Goal: Task Accomplishment & Management: Complete application form

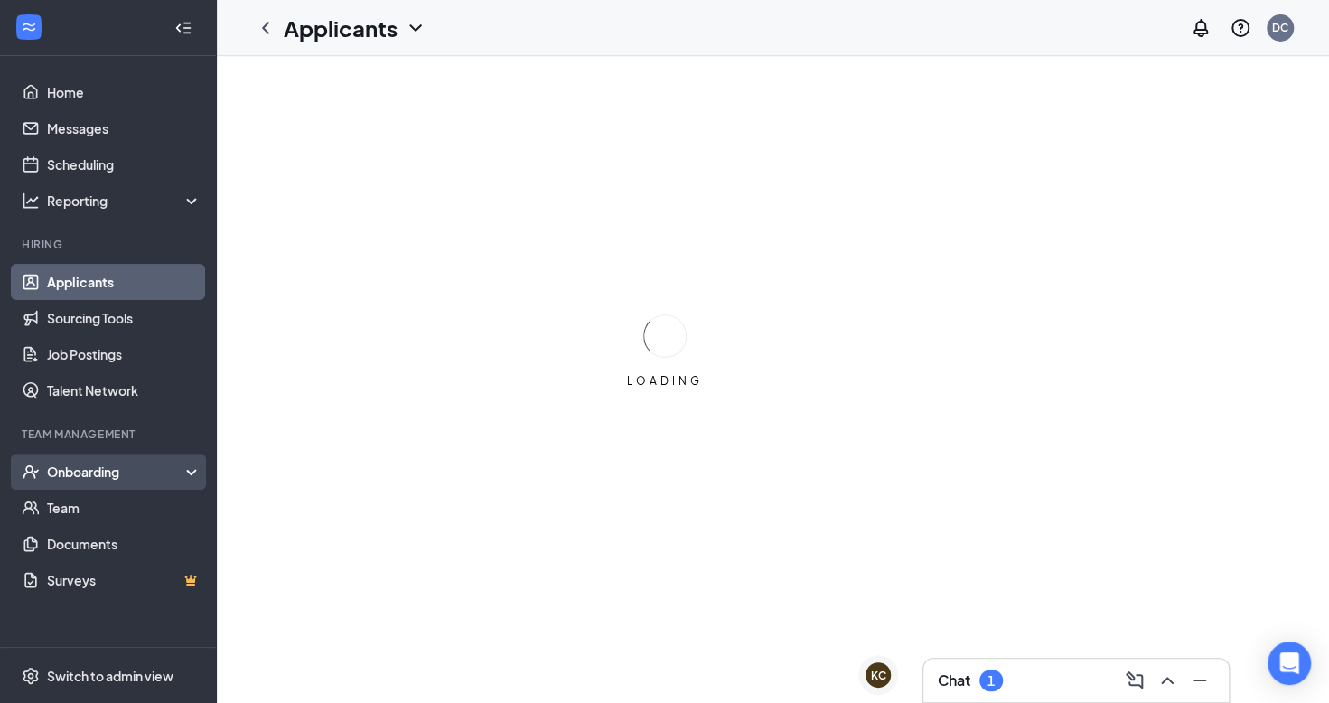
click at [111, 475] on div "Onboarding" at bounding box center [116, 472] width 139 height 18
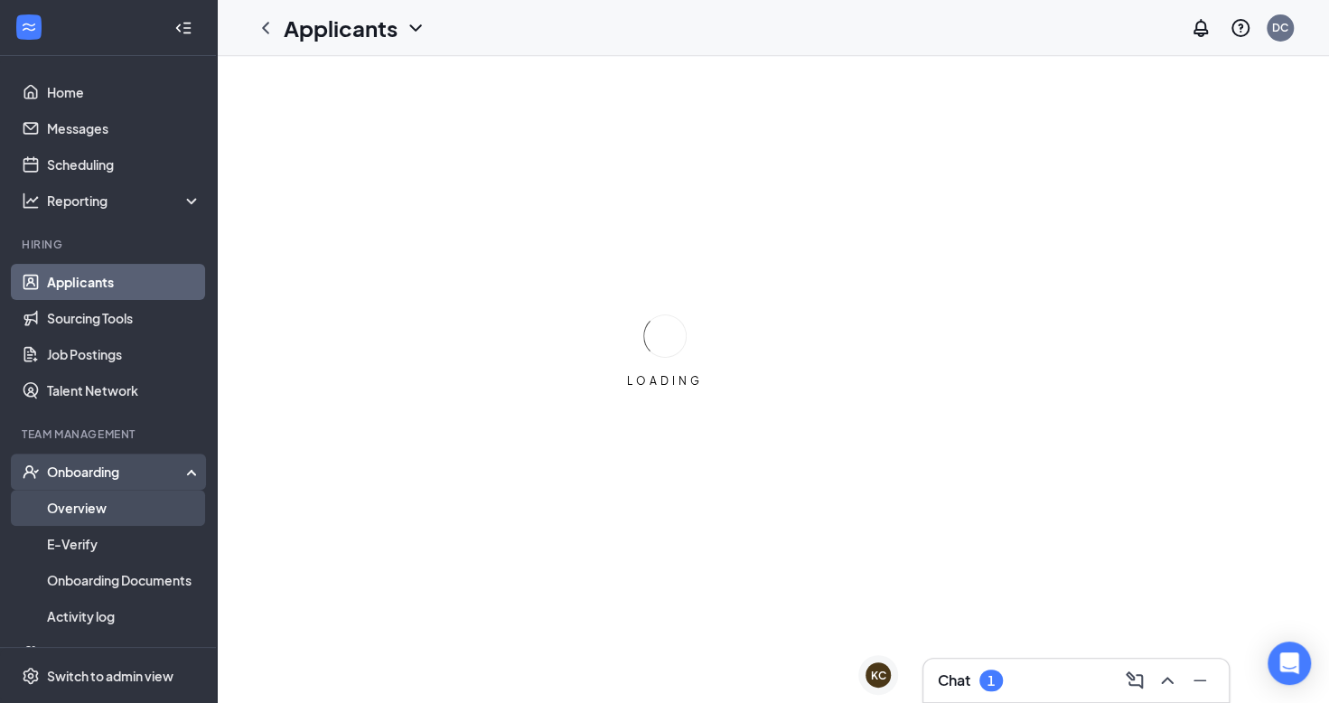
click at [114, 517] on link "Overview" at bounding box center [124, 508] width 155 height 36
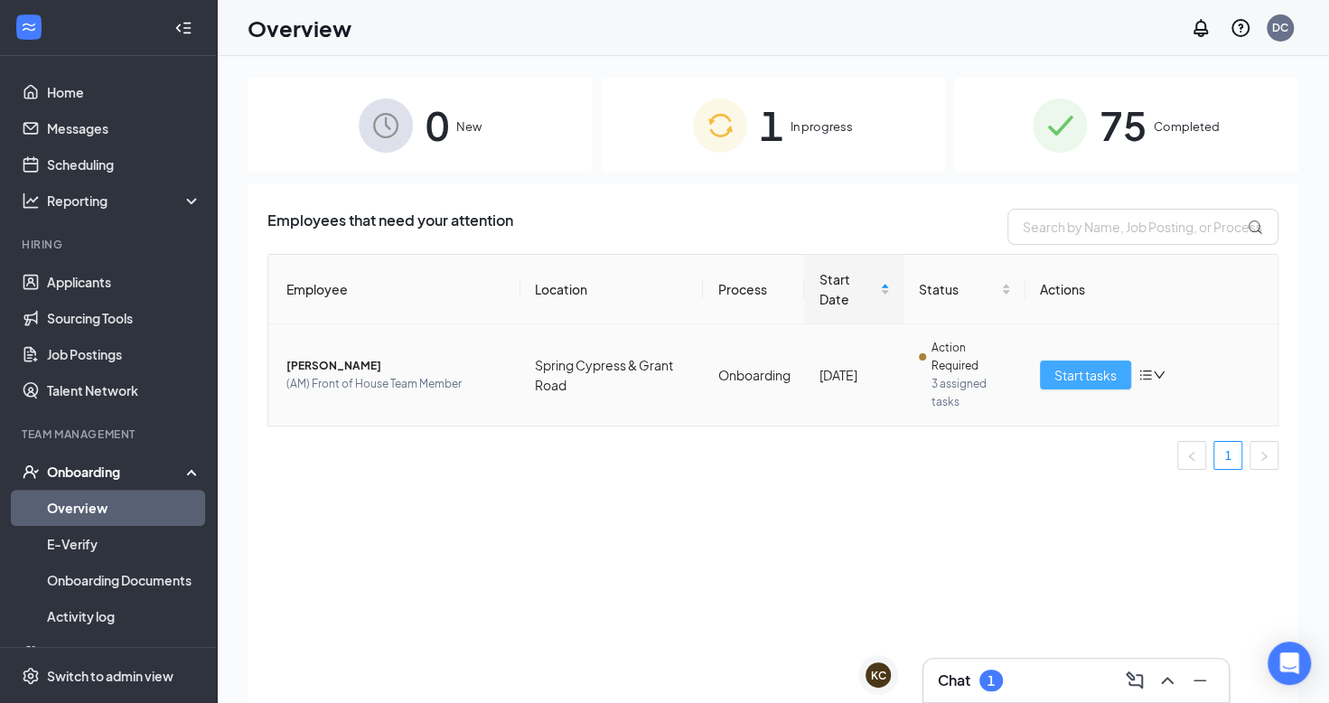
click at [1082, 371] on span "Start tasks" at bounding box center [1086, 375] width 62 height 20
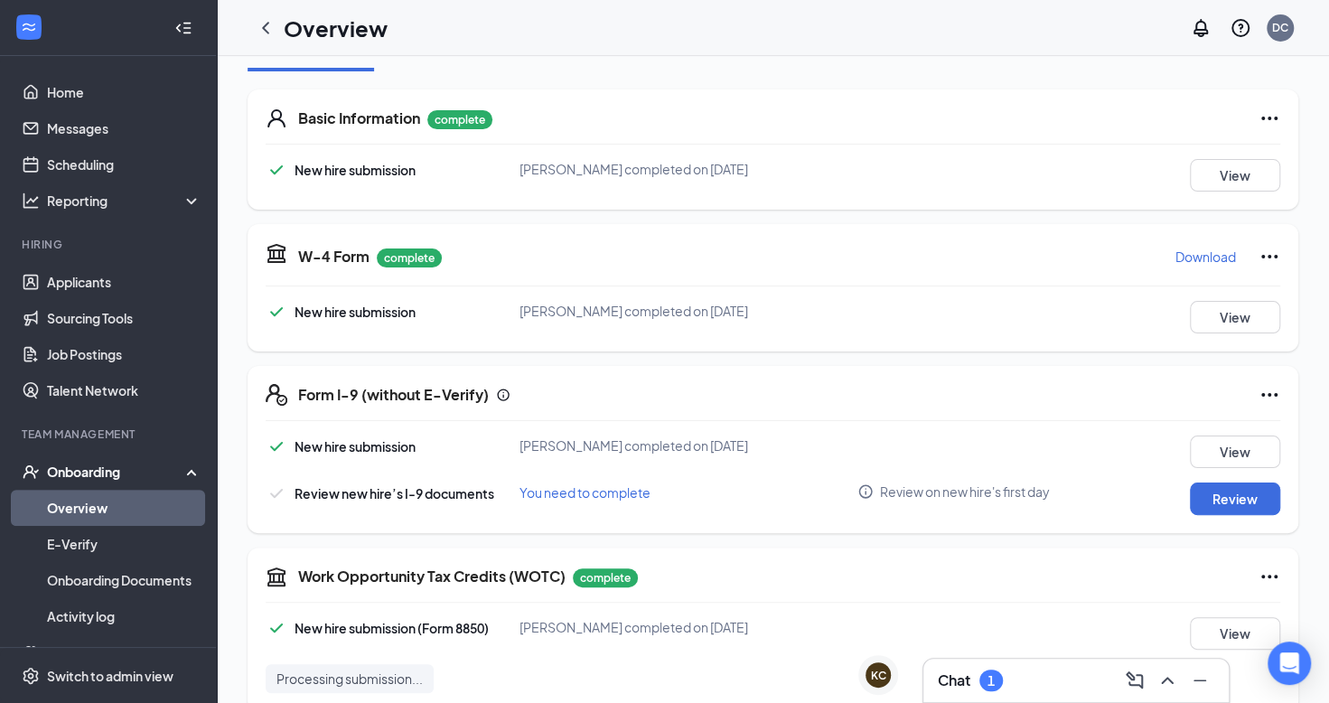
scroll to position [249, 0]
click at [1190, 502] on button "Review" at bounding box center [1235, 498] width 90 height 33
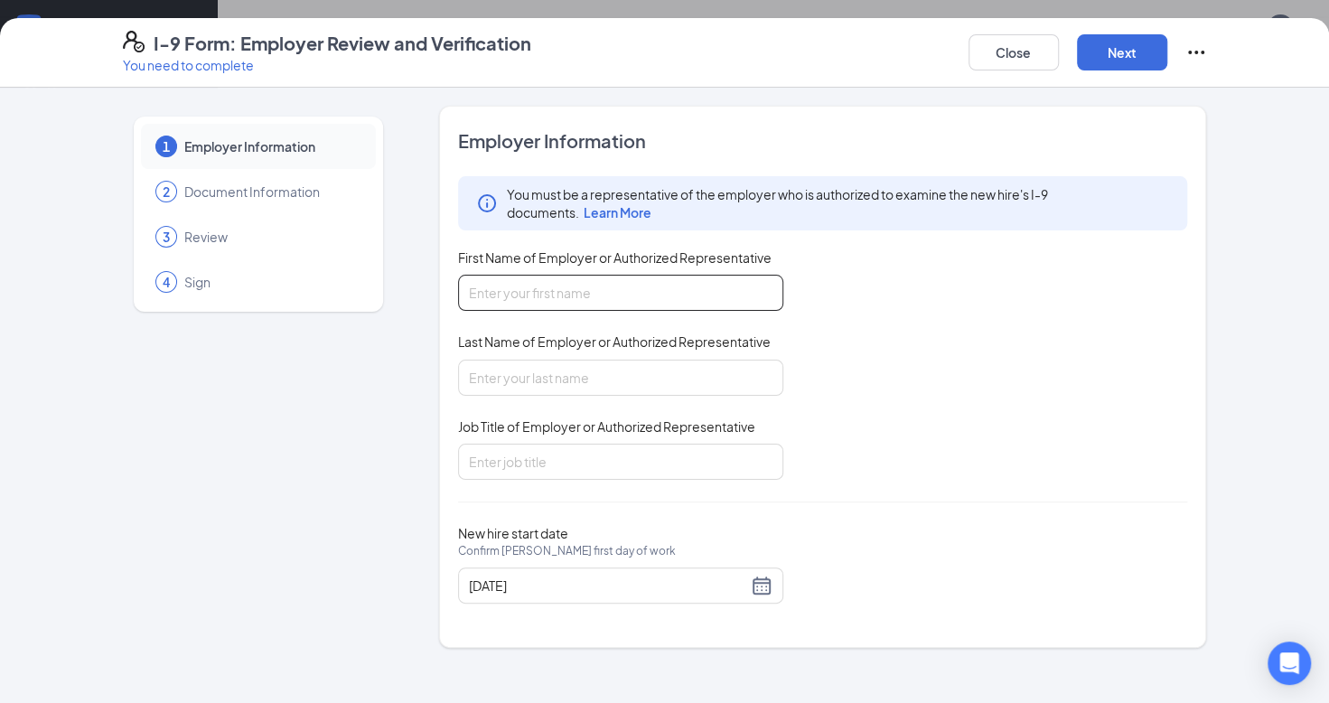
click at [707, 302] on input "First Name of Employer or Authorized Representative" at bounding box center [620, 293] width 325 height 36
type input "[PERSON_NAME]"
click at [662, 369] on input "Last Name of Employer or Authorized Representative" at bounding box center [620, 378] width 325 height 36
type input "Chaluh"
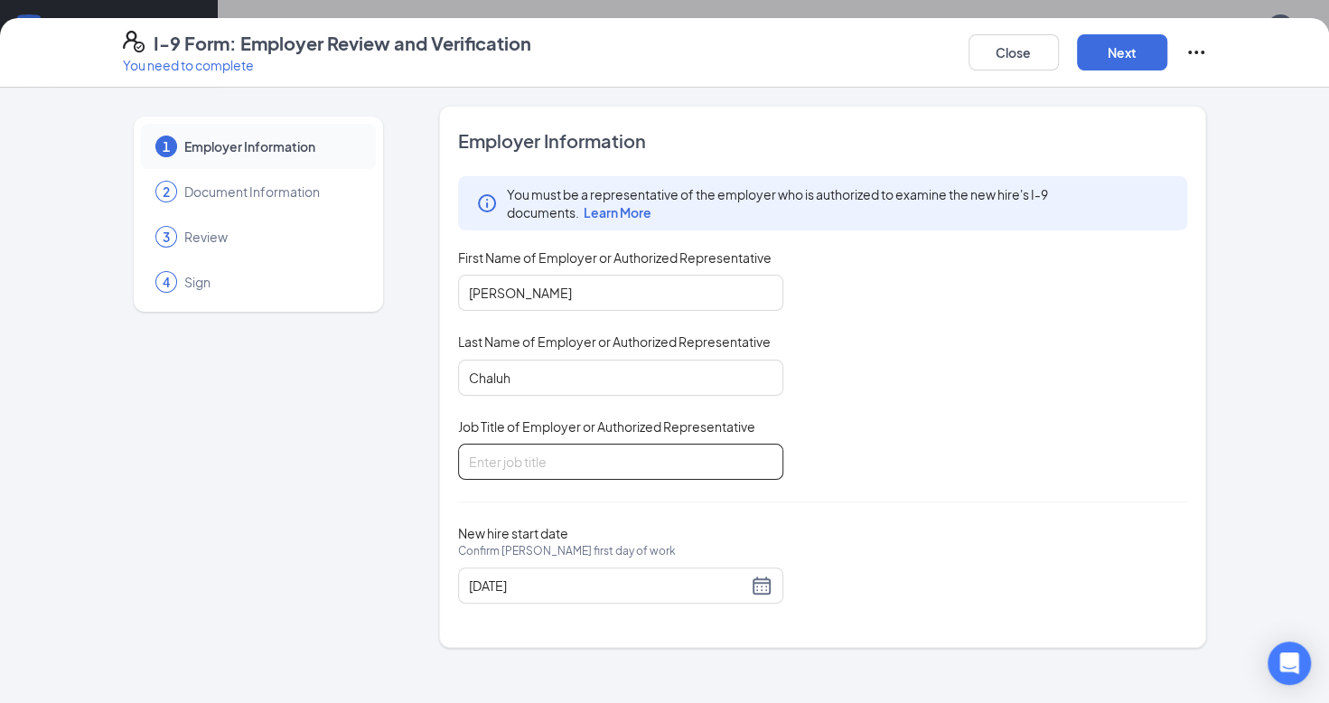
click at [634, 444] on input "Job Title of Employer or Authorized Representative" at bounding box center [620, 462] width 325 height 36
type input "Owner/Operator"
click at [758, 587] on div "[DATE]" at bounding box center [621, 586] width 304 height 22
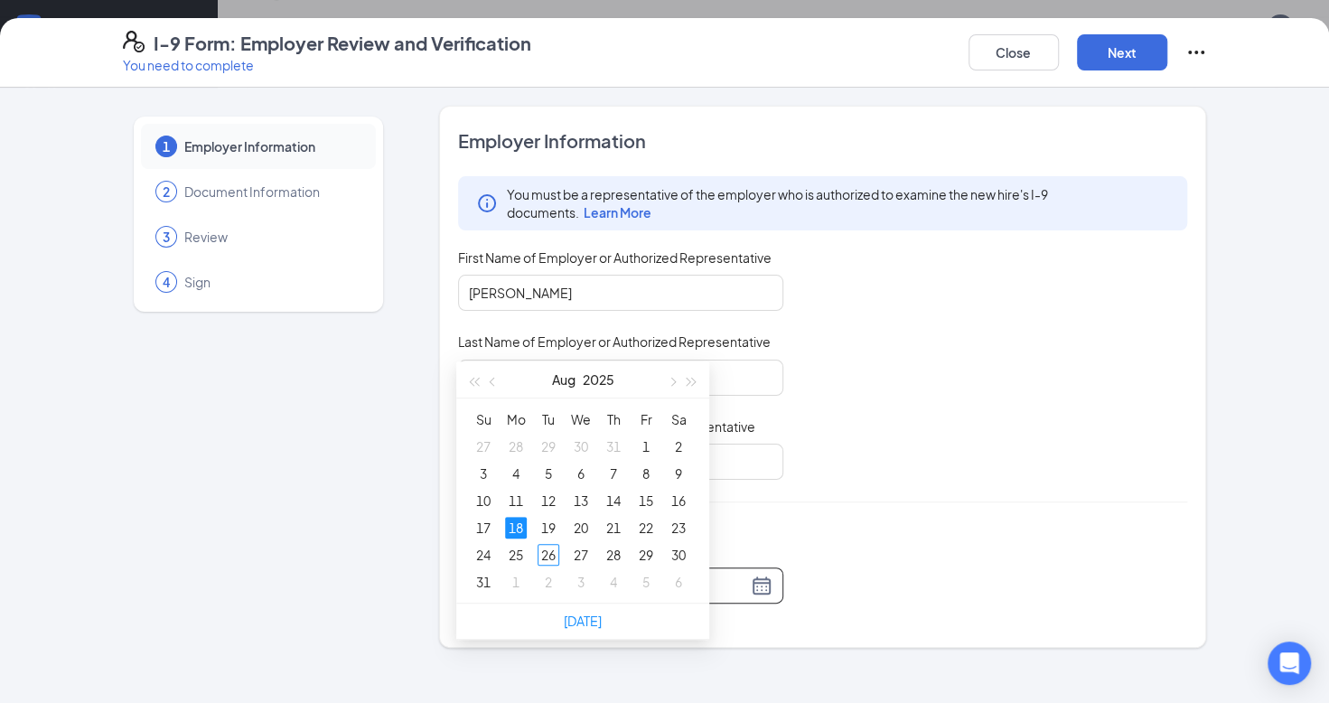
scroll to position [242, 0]
type input "[DATE]"
click at [548, 551] on div "26" at bounding box center [549, 556] width 22 height 22
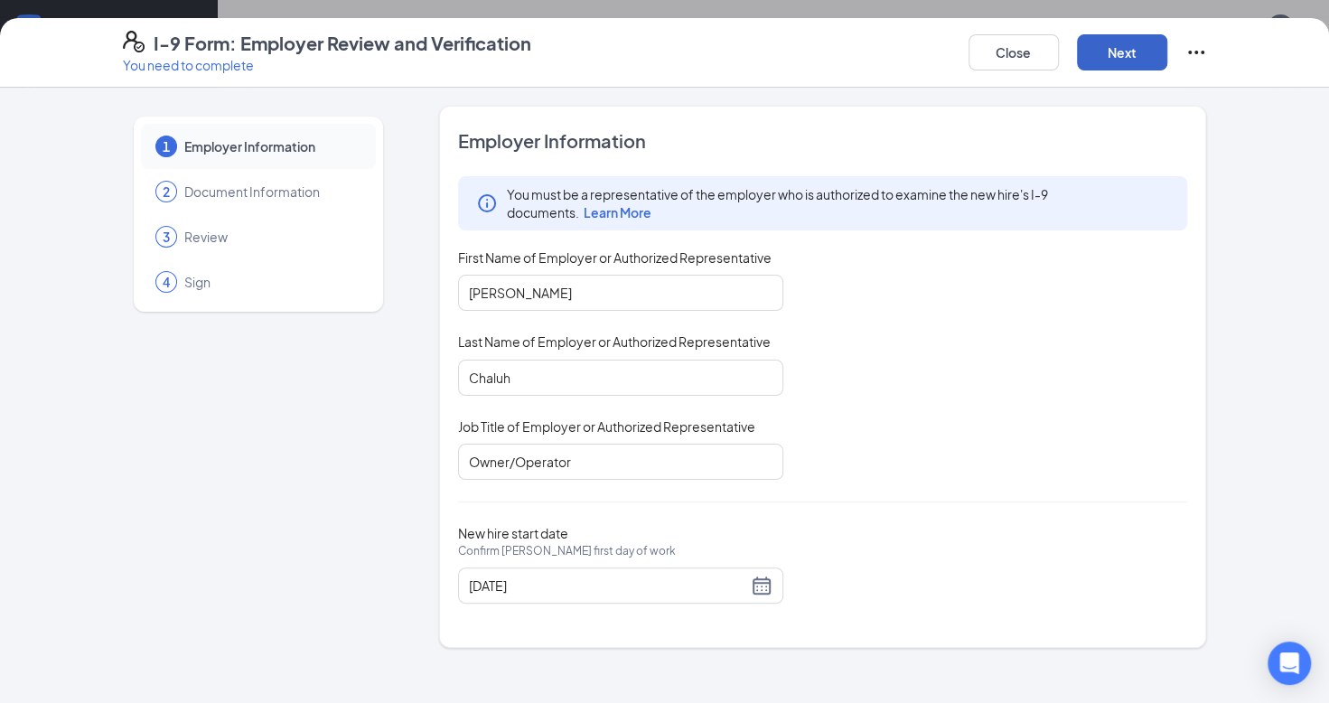
click at [1122, 63] on button "Next" at bounding box center [1122, 52] width 90 height 36
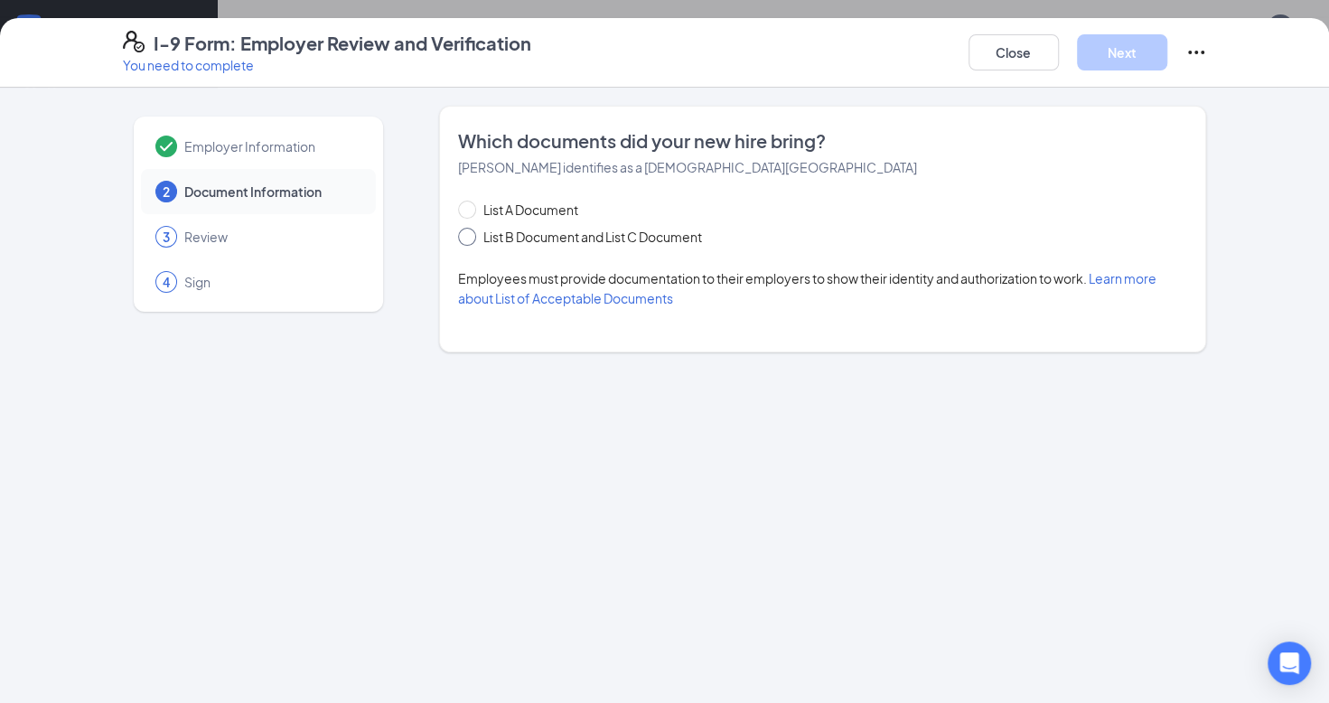
click at [460, 239] on input "List B Document and List C Document" at bounding box center [464, 234] width 13 height 13
radio input "true"
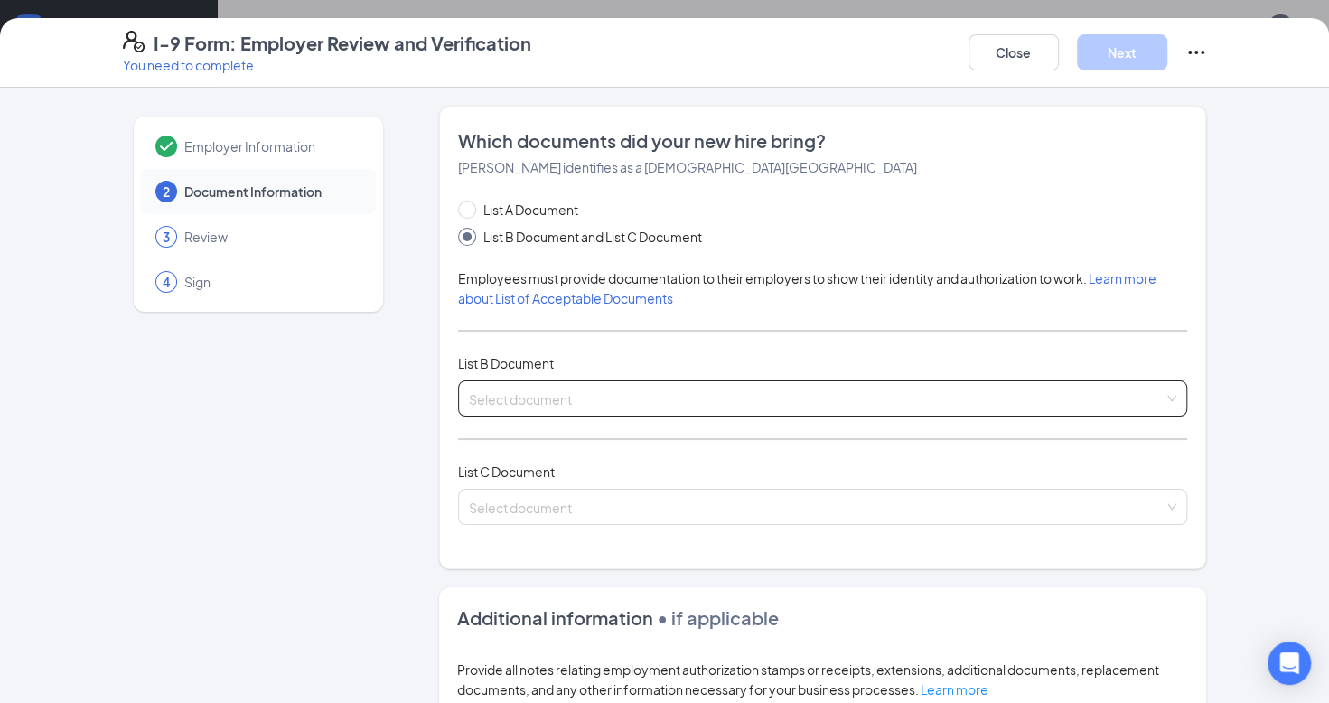
click at [612, 410] on span at bounding box center [817, 398] width 696 height 34
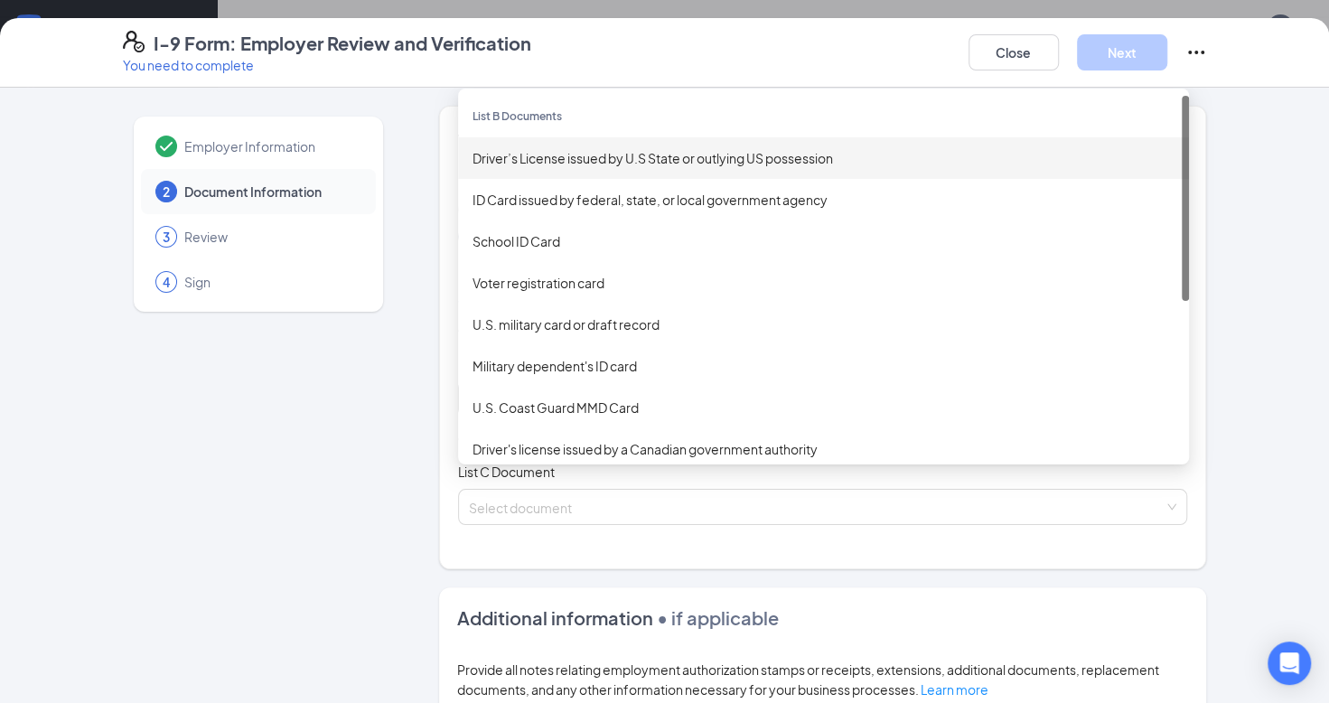
click at [555, 150] on div "Driver’s License issued by U.S State or outlying US possession" at bounding box center [824, 158] width 702 height 20
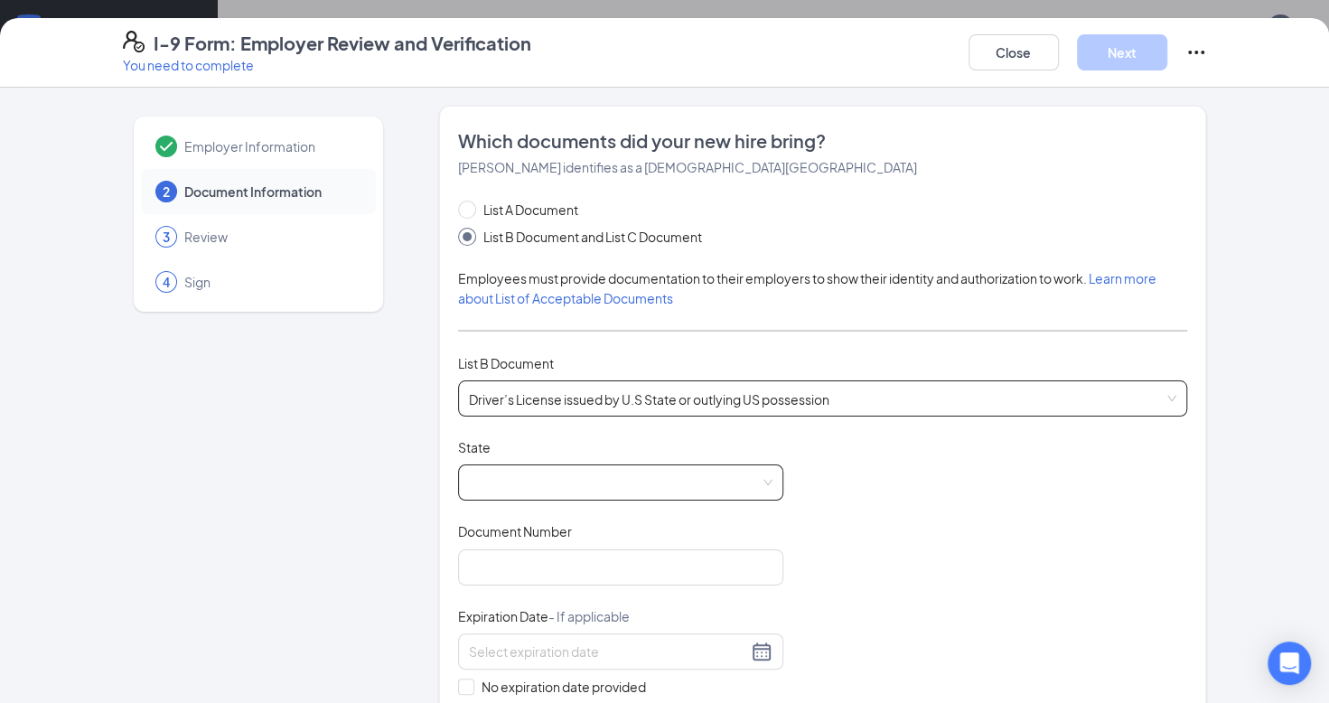
click at [535, 470] on span at bounding box center [621, 482] width 304 height 34
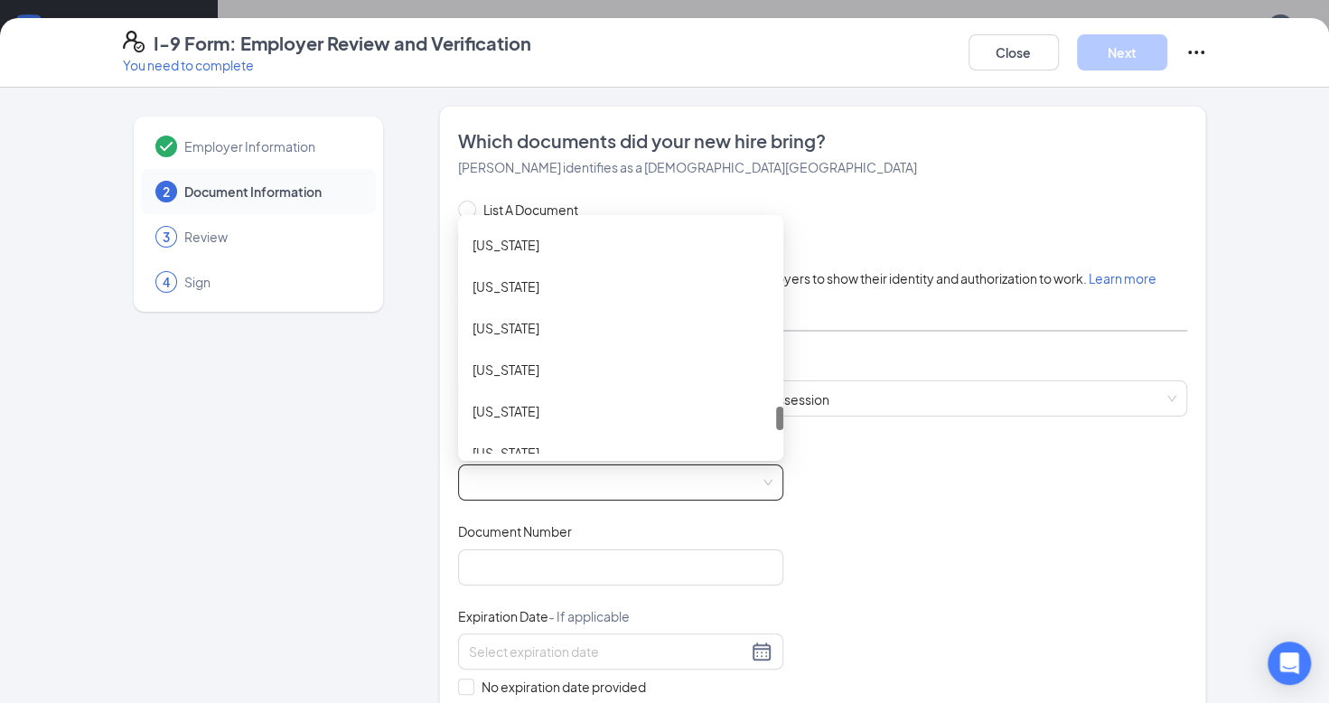
scroll to position [1787, 0]
click at [510, 410] on div "[US_STATE]" at bounding box center [621, 410] width 296 height 20
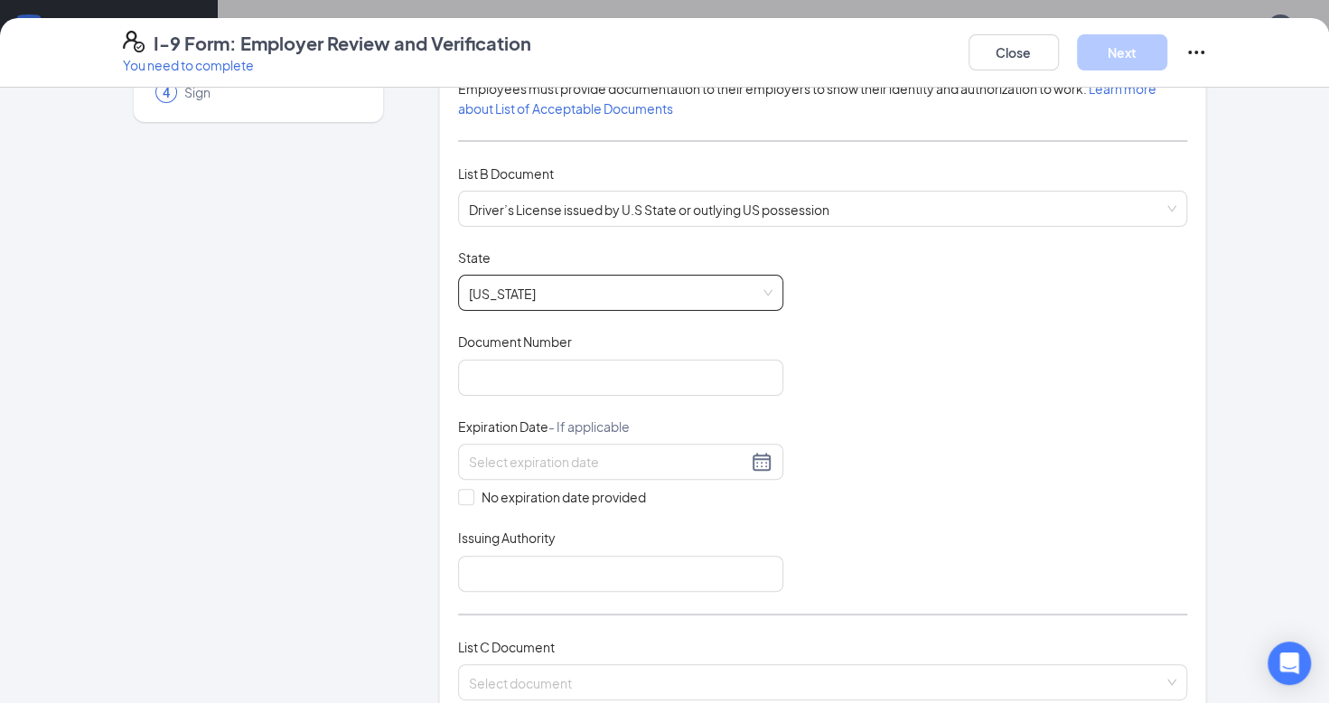
scroll to position [195, 0]
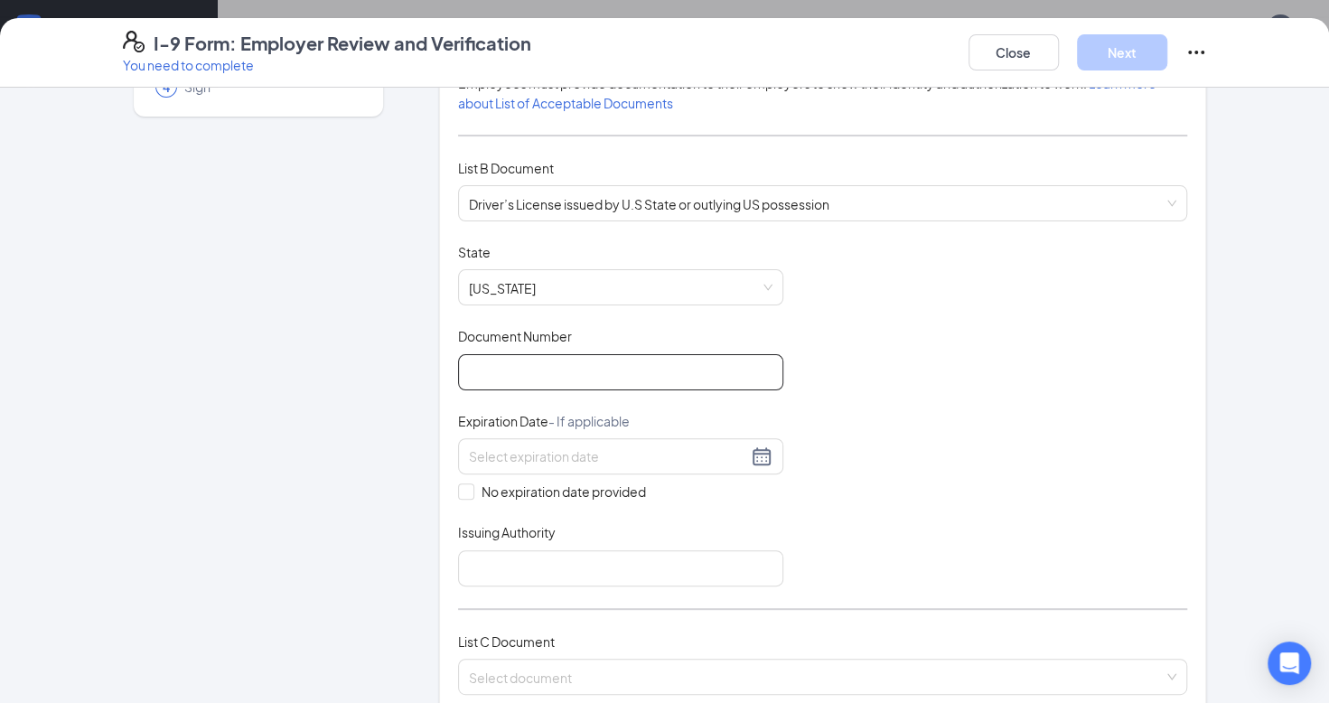
click at [472, 378] on input "Document Number" at bounding box center [620, 372] width 325 height 36
type input "49699571"
click at [758, 452] on div at bounding box center [621, 457] width 304 height 22
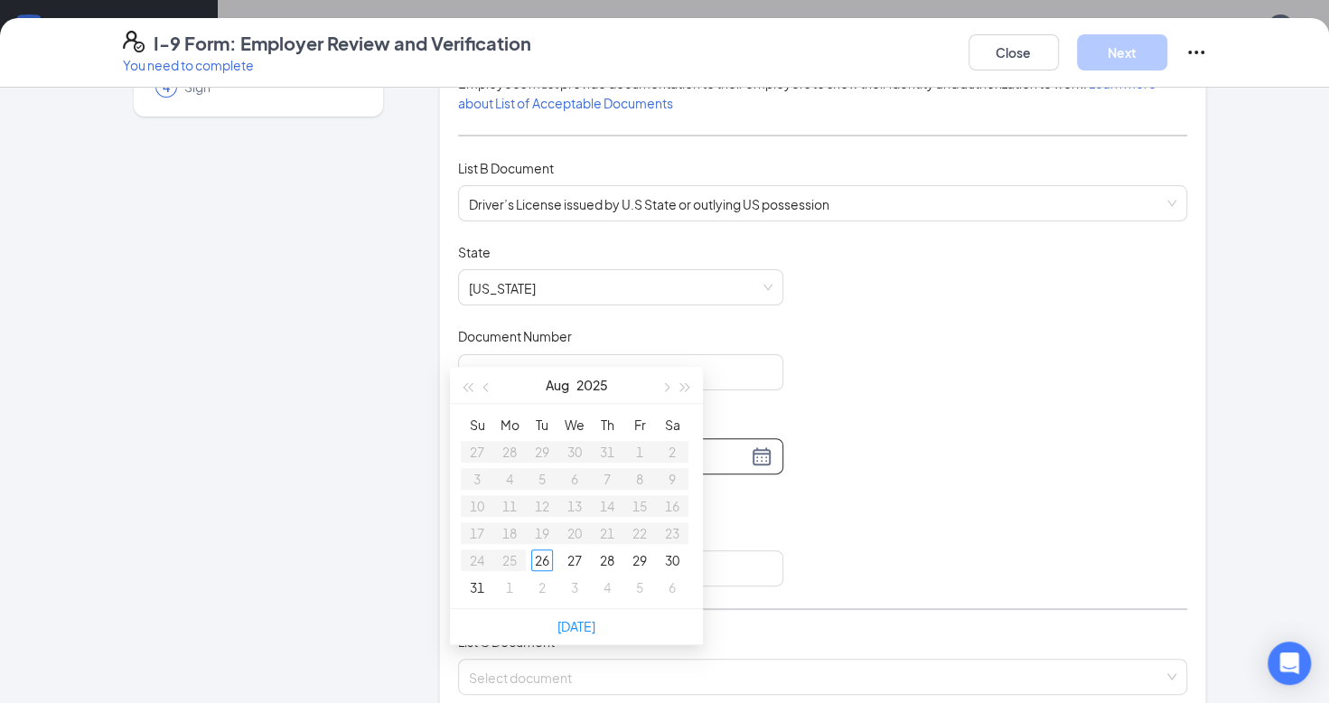
scroll to position [351, 0]
type input "[DATE]"
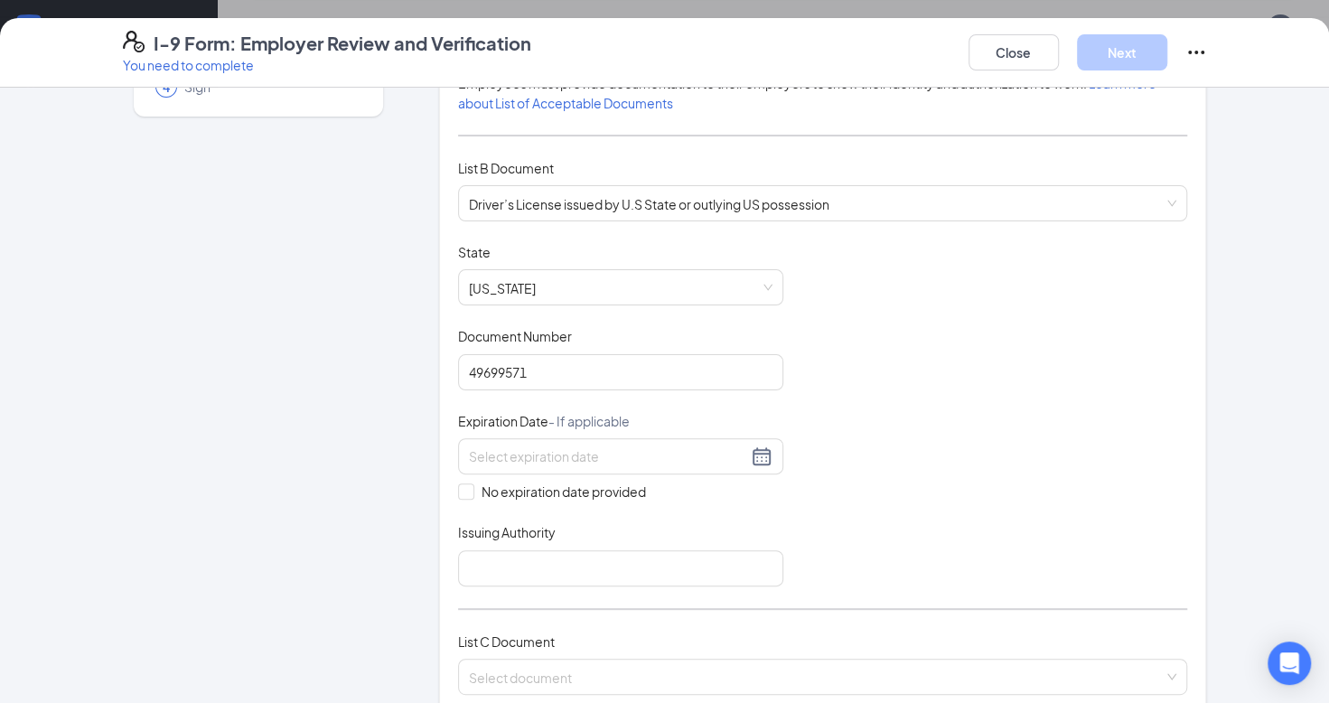
click at [633, 319] on div "Document Title Driver’s License issued by U.S State or outlying US possession S…" at bounding box center [823, 414] width 730 height 343
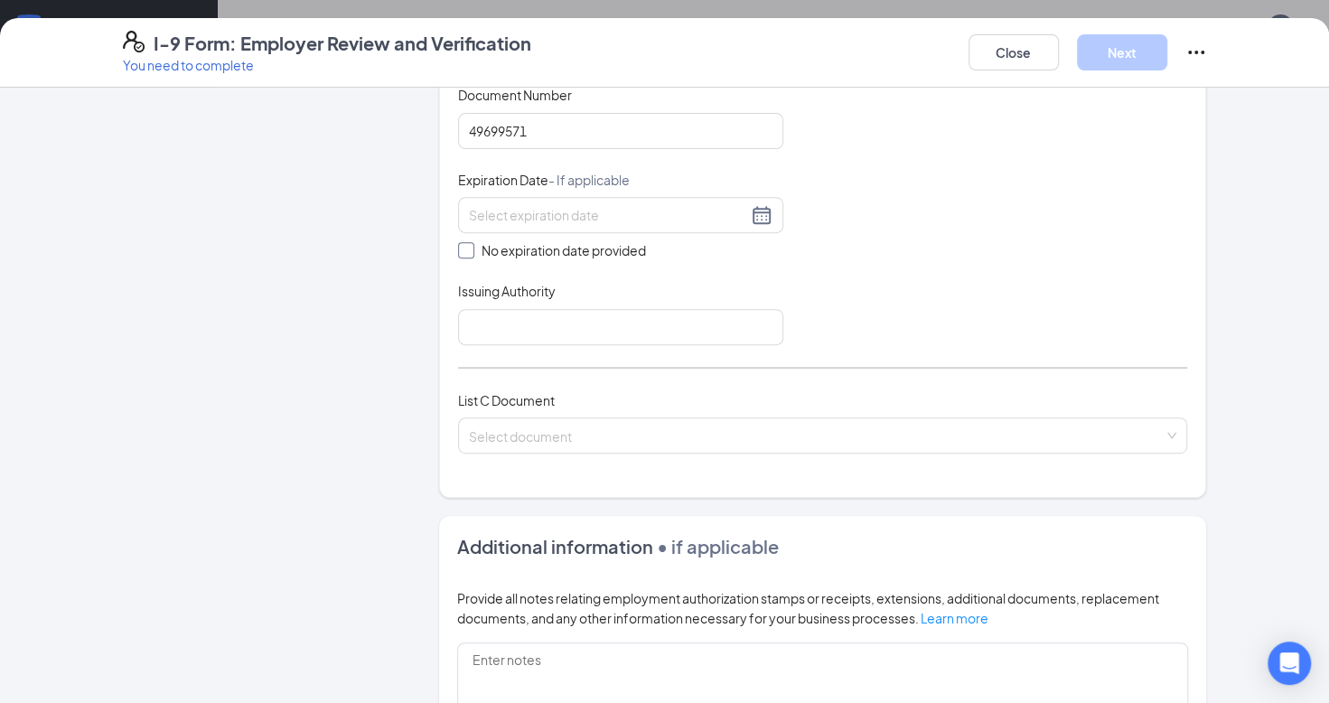
scroll to position [436, 0]
click at [496, 217] on input at bounding box center [608, 216] width 278 height 20
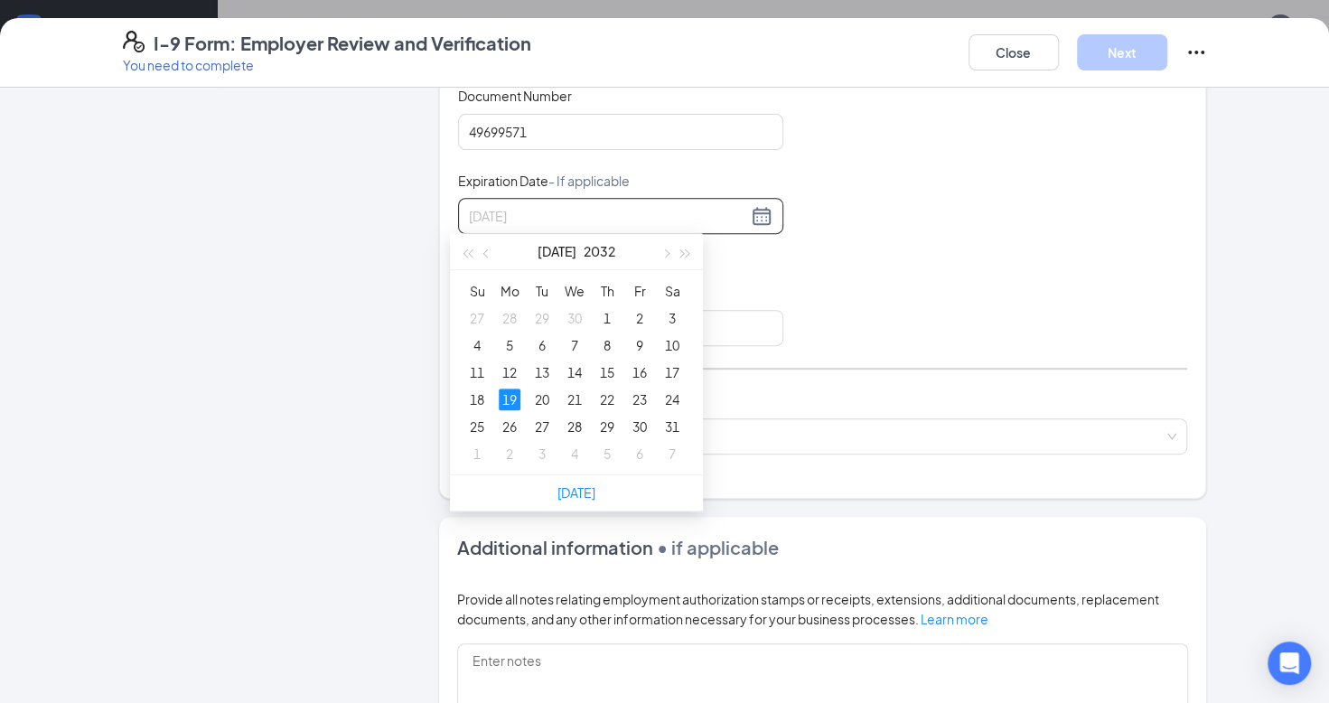
click at [513, 390] on div "19" at bounding box center [510, 400] width 22 height 22
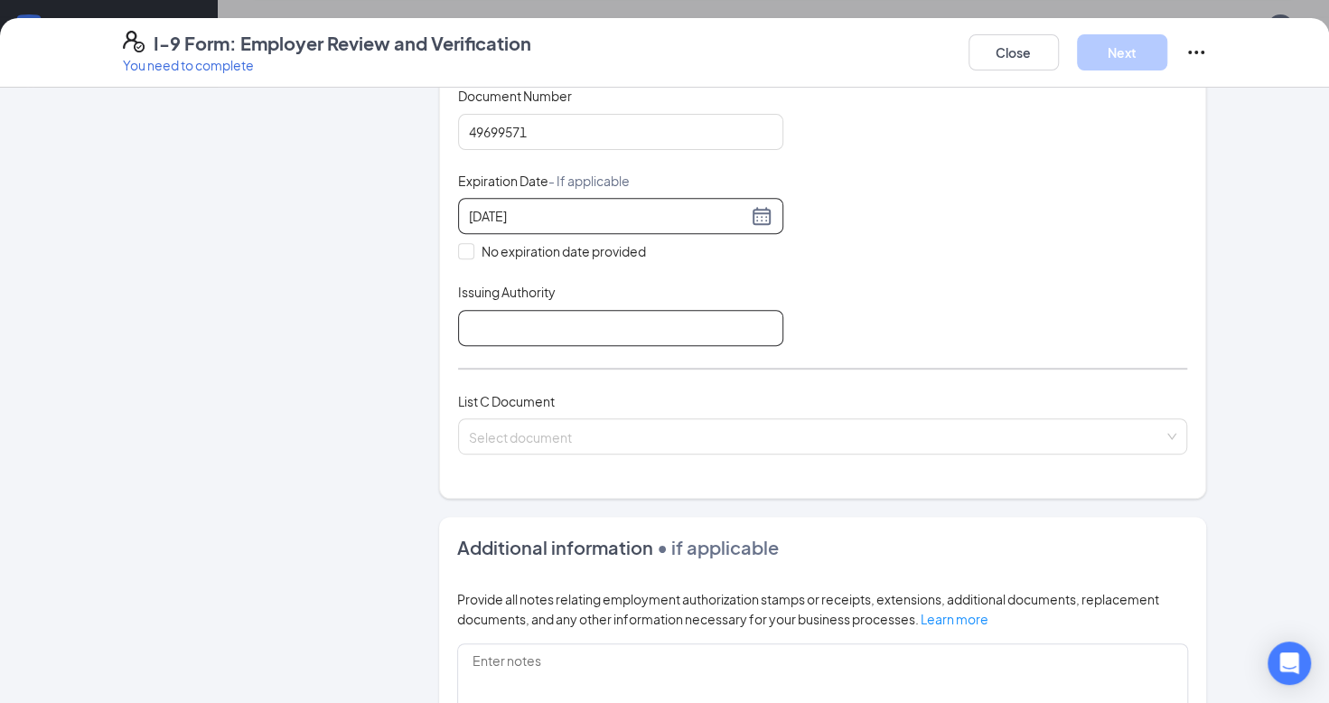
type input "[DATE]"
click at [526, 322] on input "Issuing Authority" at bounding box center [620, 328] width 325 height 36
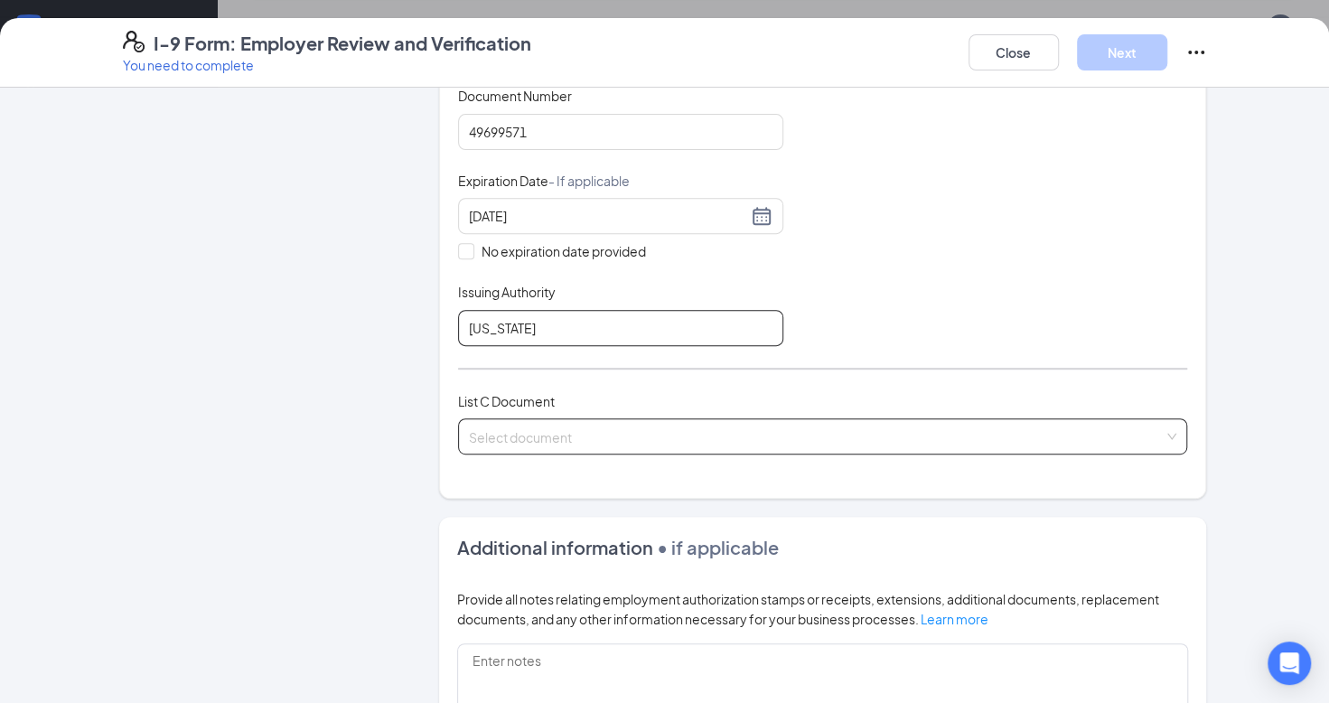
type input "[GEOGRAPHIC_DATA]"
click at [521, 424] on input "search" at bounding box center [817, 432] width 696 height 27
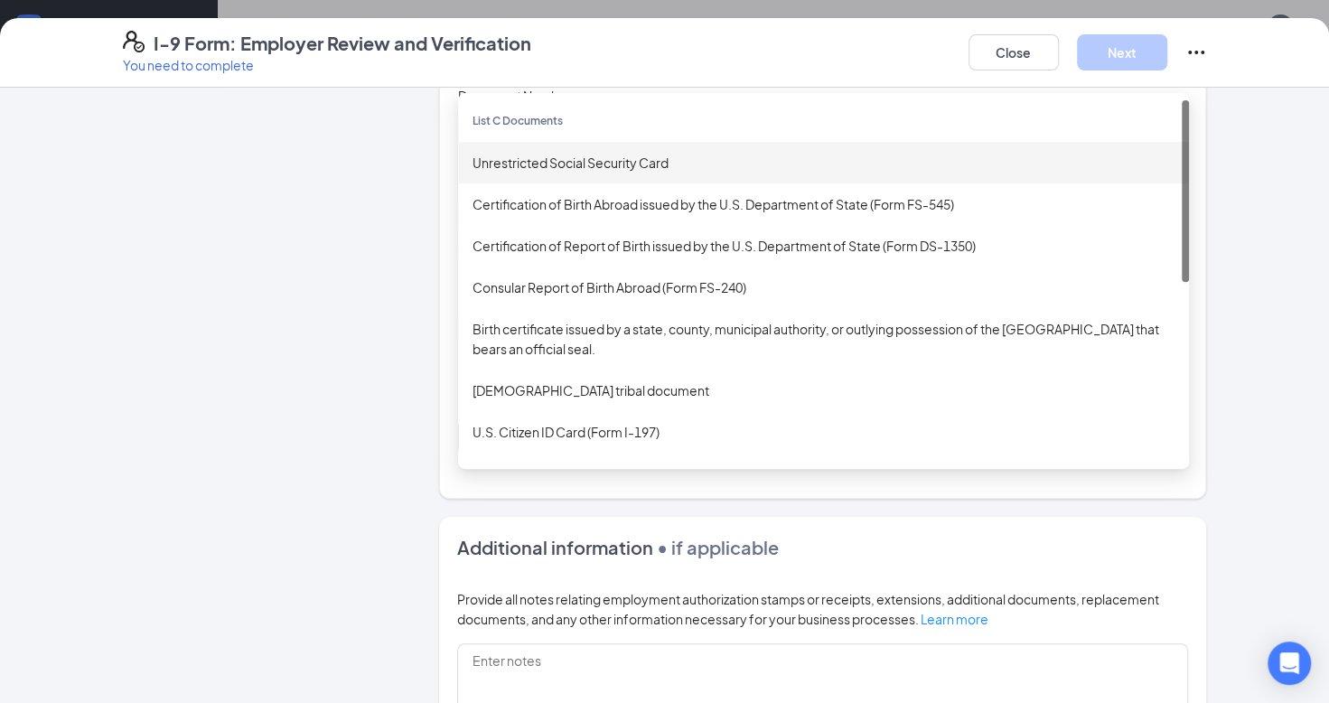
click at [573, 169] on div "Unrestricted Social Security Card" at bounding box center [823, 163] width 731 height 42
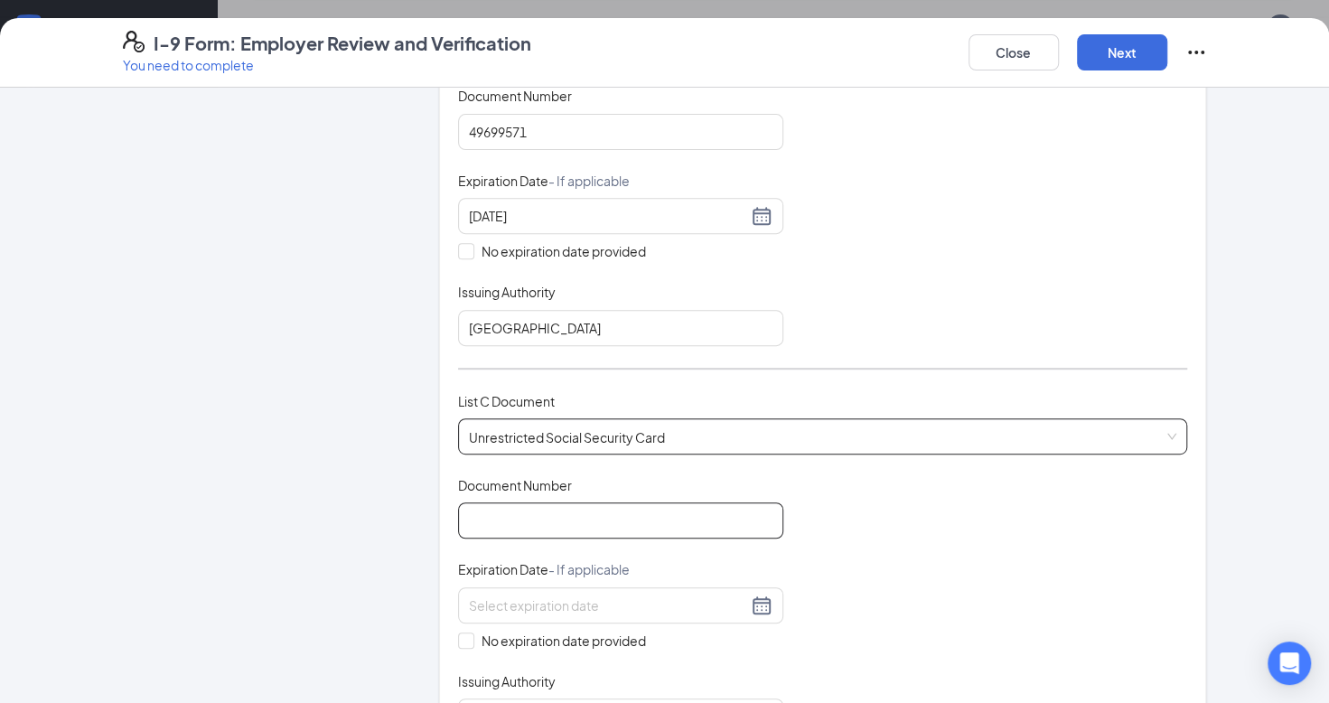
click at [557, 531] on input "Document Number" at bounding box center [620, 520] width 325 height 36
click at [676, 513] on input "Document Number" at bounding box center [620, 520] width 325 height 36
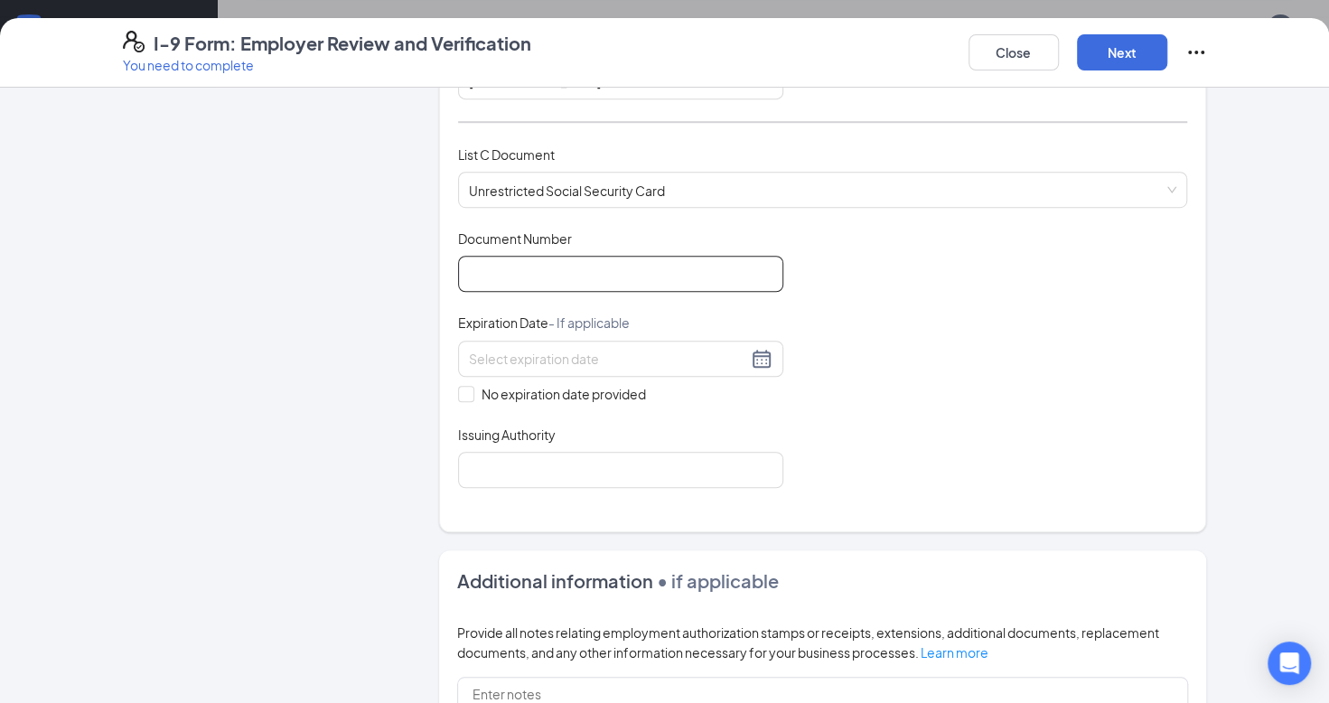
scroll to position [683, 0]
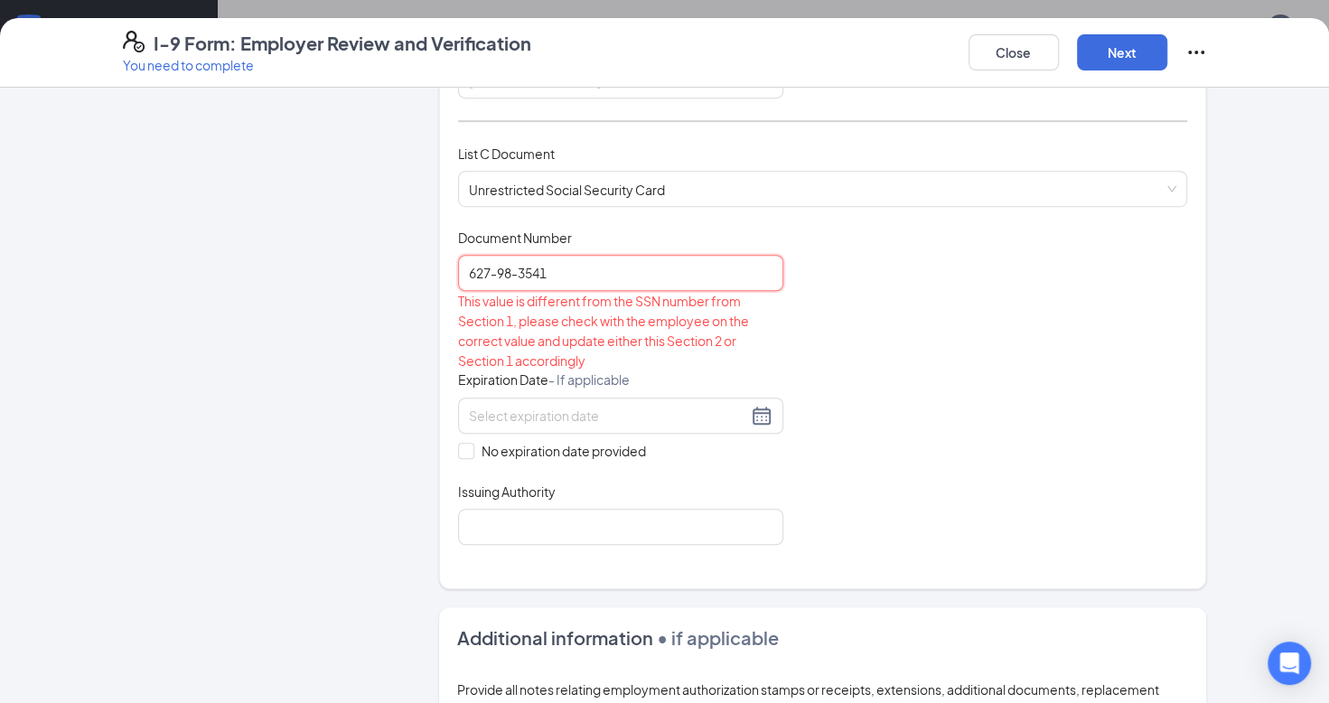
click at [511, 266] on input "627-98-3541" at bounding box center [620, 273] width 325 height 36
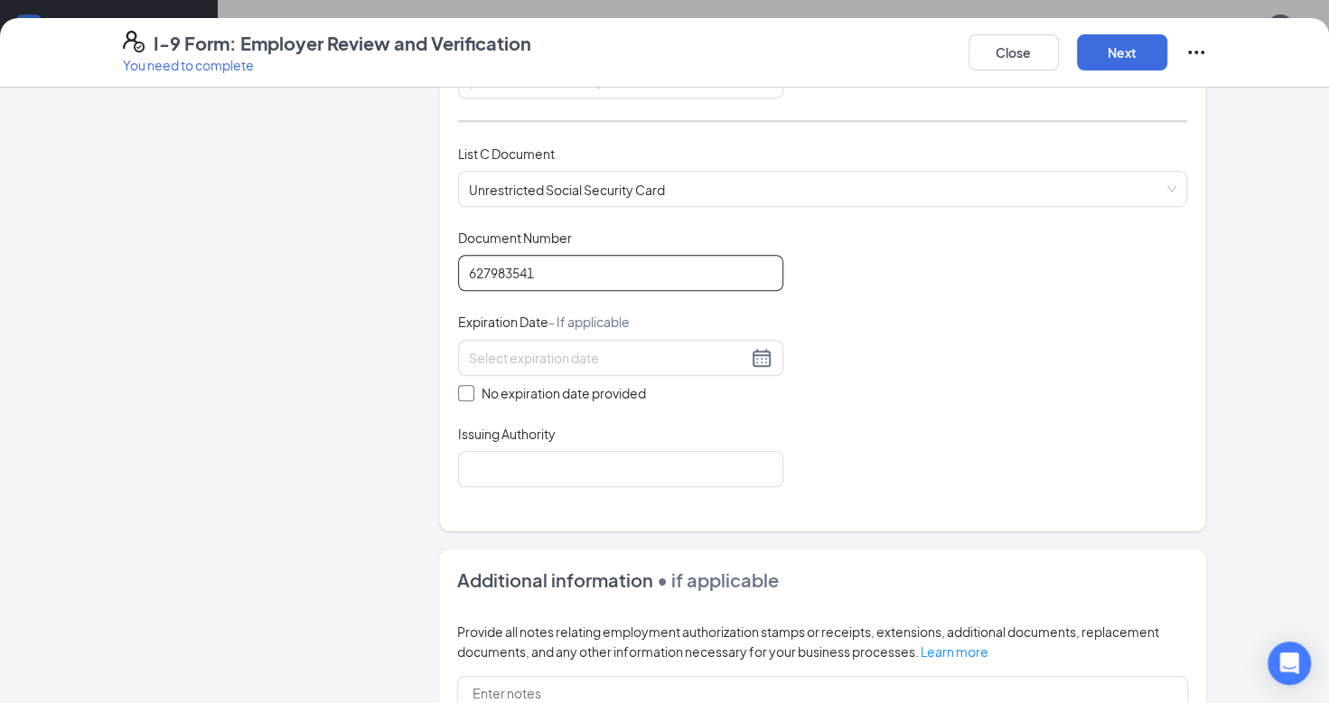
type input "627983541"
click at [459, 385] on input "No expiration date provided" at bounding box center [464, 391] width 13 height 13
checkbox input "true"
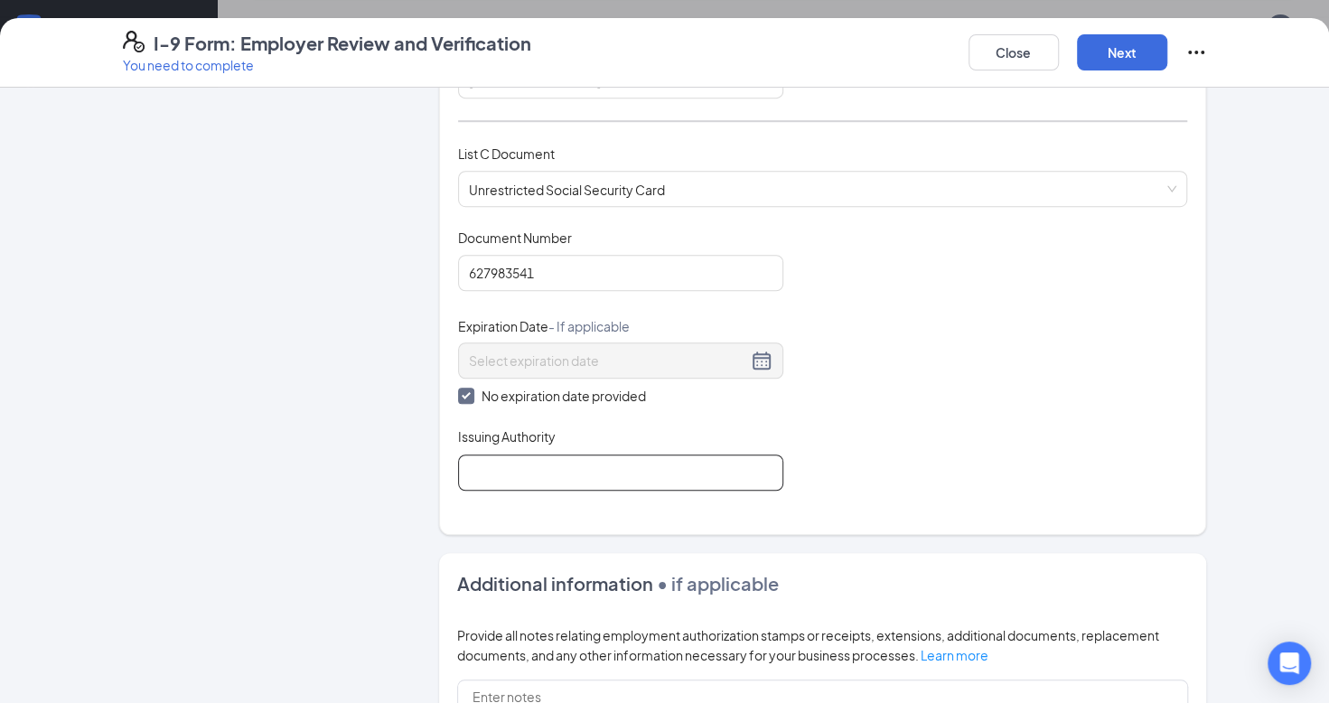
click at [501, 470] on input "Issuing Authority" at bounding box center [620, 473] width 325 height 36
type input "[GEOGRAPHIC_DATA]"
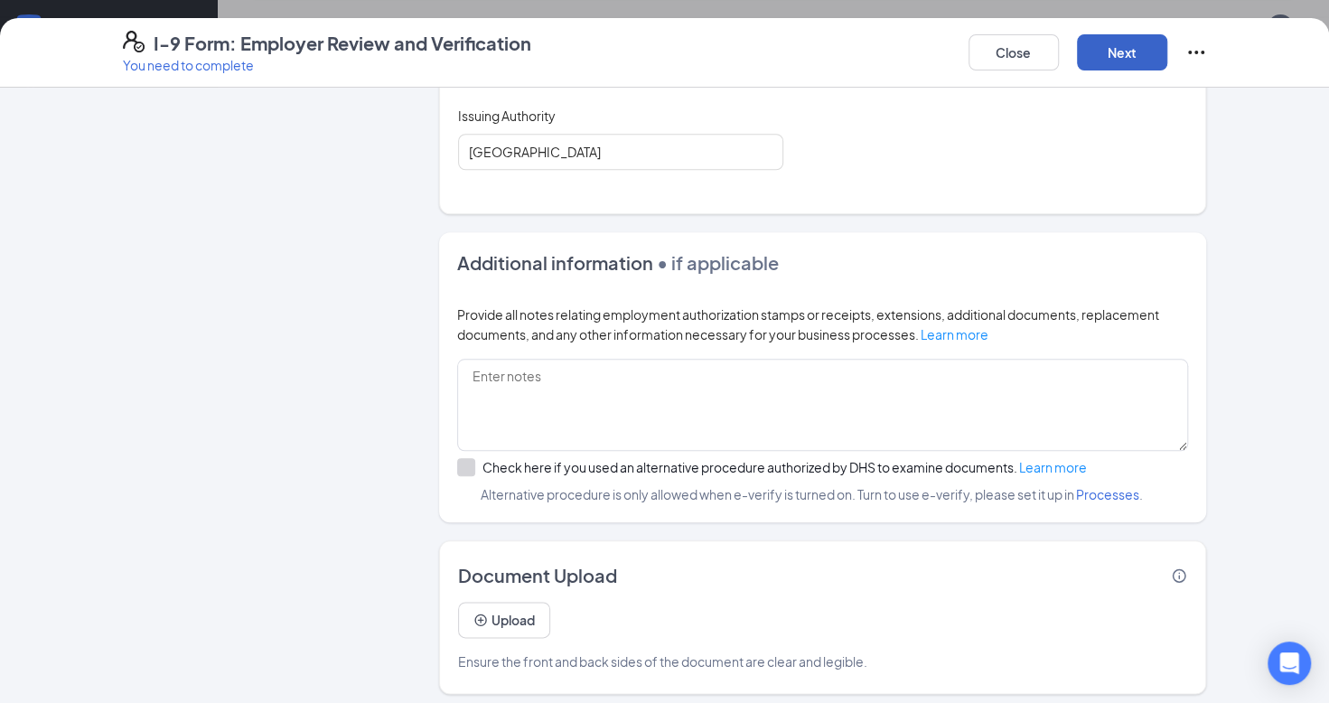
click at [1135, 61] on button "Next" at bounding box center [1122, 52] width 90 height 36
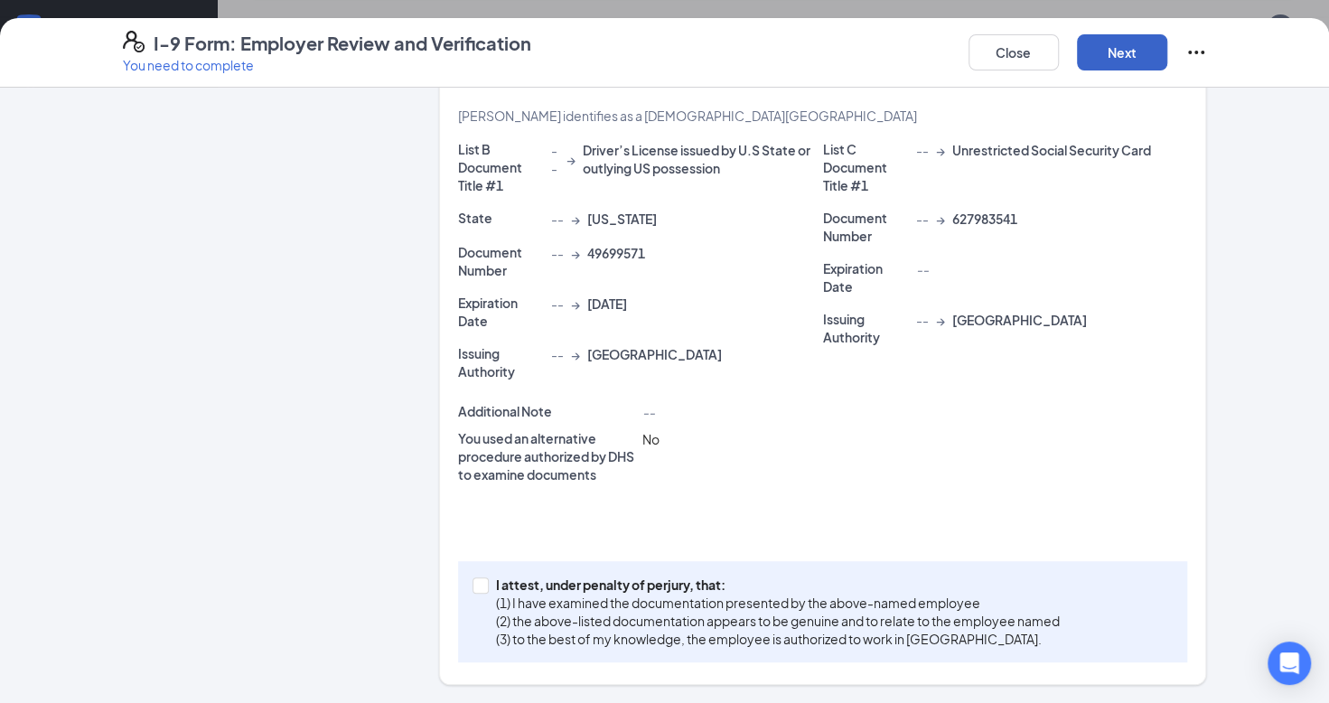
scroll to position [352, 0]
click at [473, 577] on label "I attest, under penalty of [PERSON_NAME], that: (1) I have examined the documen…" at bounding box center [770, 613] width 595 height 72
click at [473, 579] on input "I attest, under penalty of [PERSON_NAME], that: (1) I have examined the documen…" at bounding box center [479, 585] width 13 height 13
checkbox input "true"
click at [1120, 58] on button "Next" at bounding box center [1122, 52] width 90 height 36
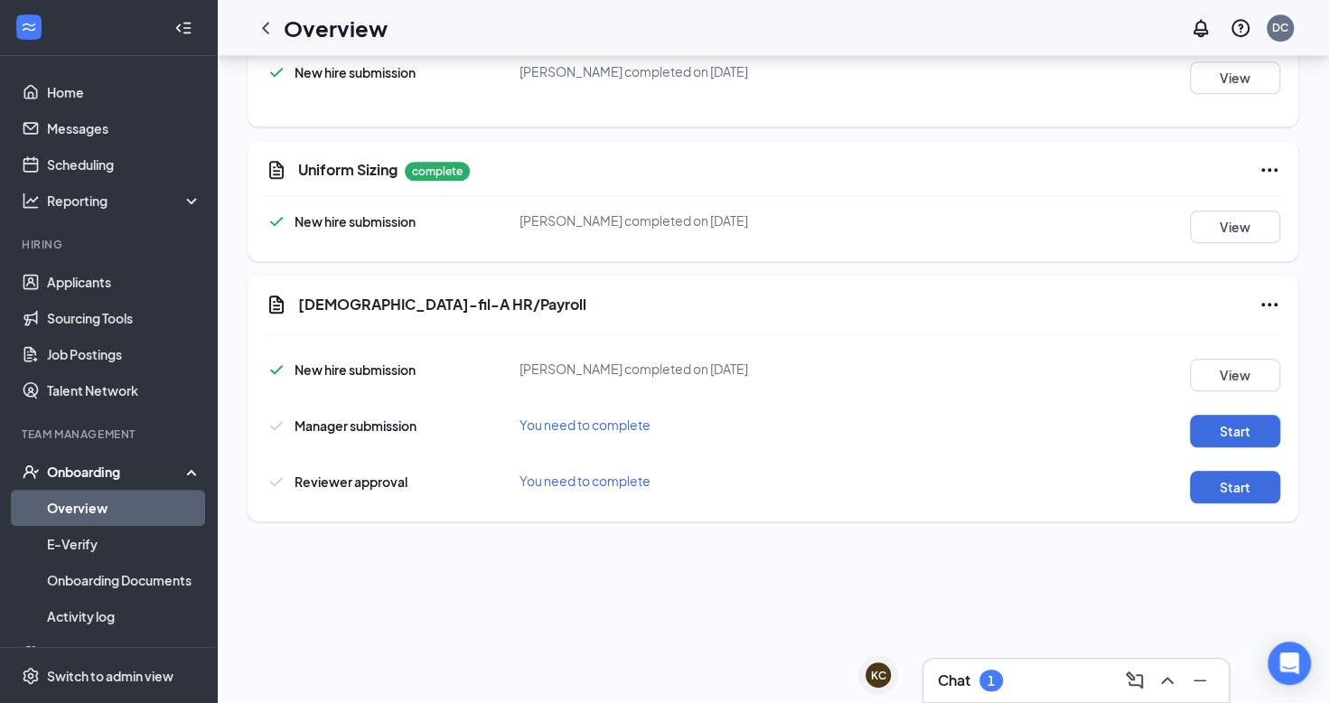
scroll to position [830, 0]
click at [1196, 431] on button "Start" at bounding box center [1235, 430] width 90 height 33
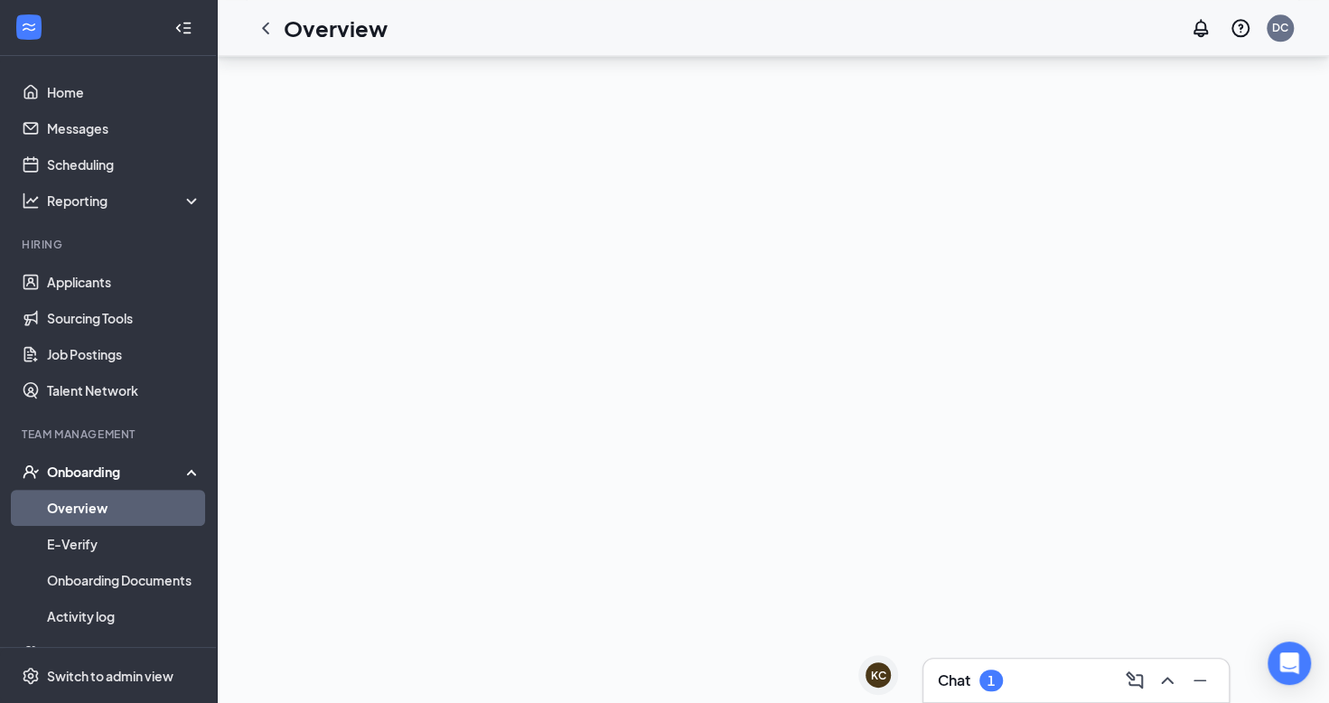
scroll to position [913, 0]
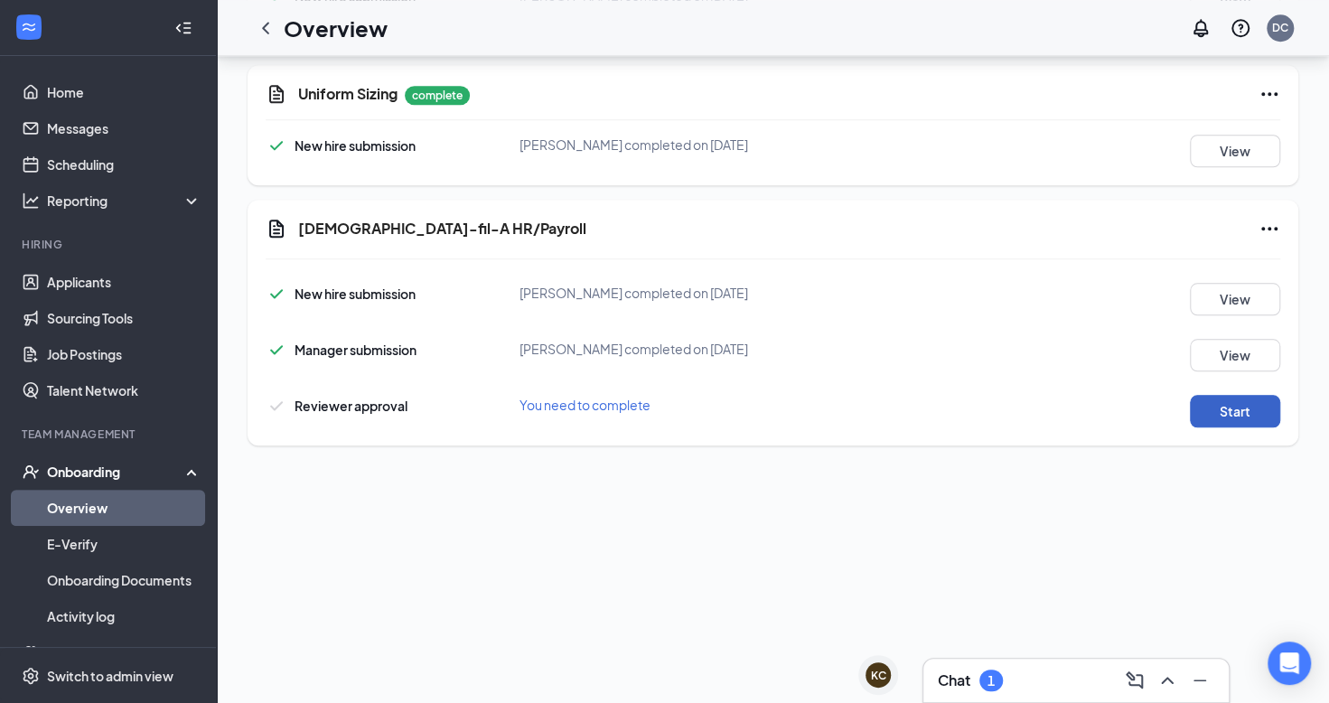
click at [1240, 401] on button "Start" at bounding box center [1235, 411] width 90 height 33
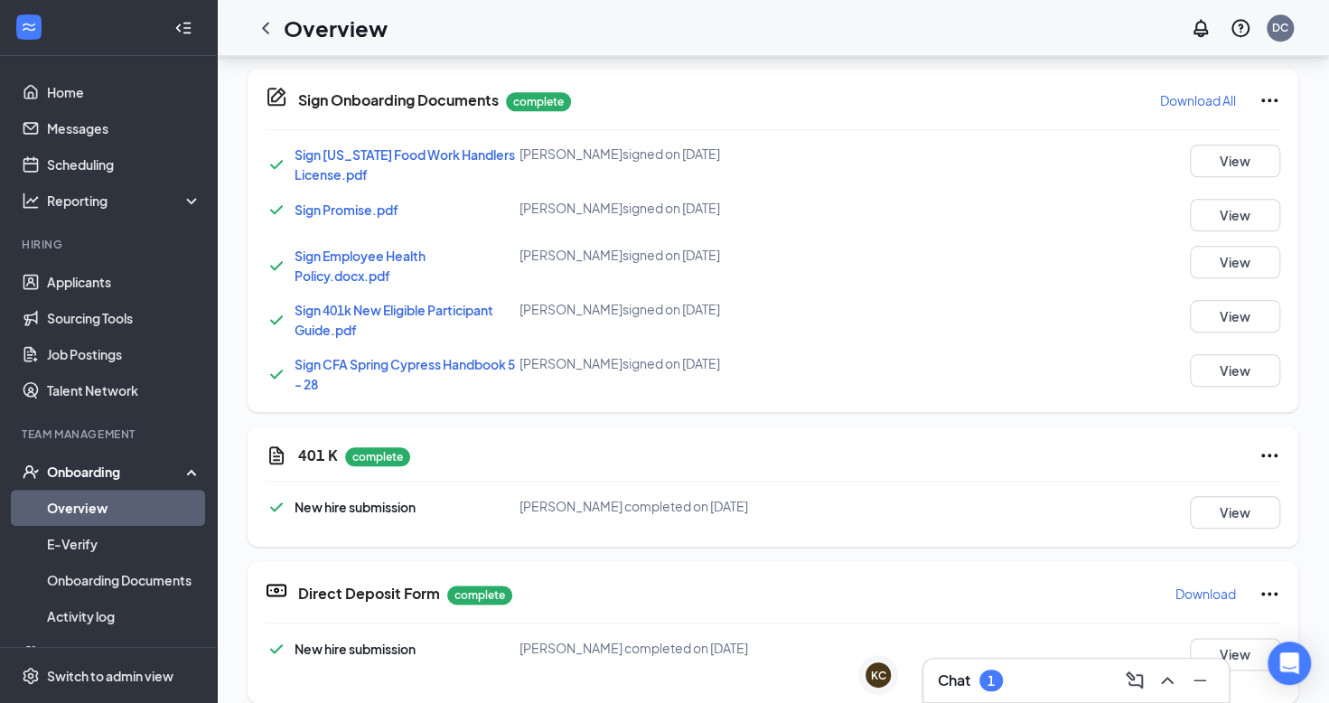
click at [945, 683] on h3 "Chat" at bounding box center [954, 681] width 33 height 20
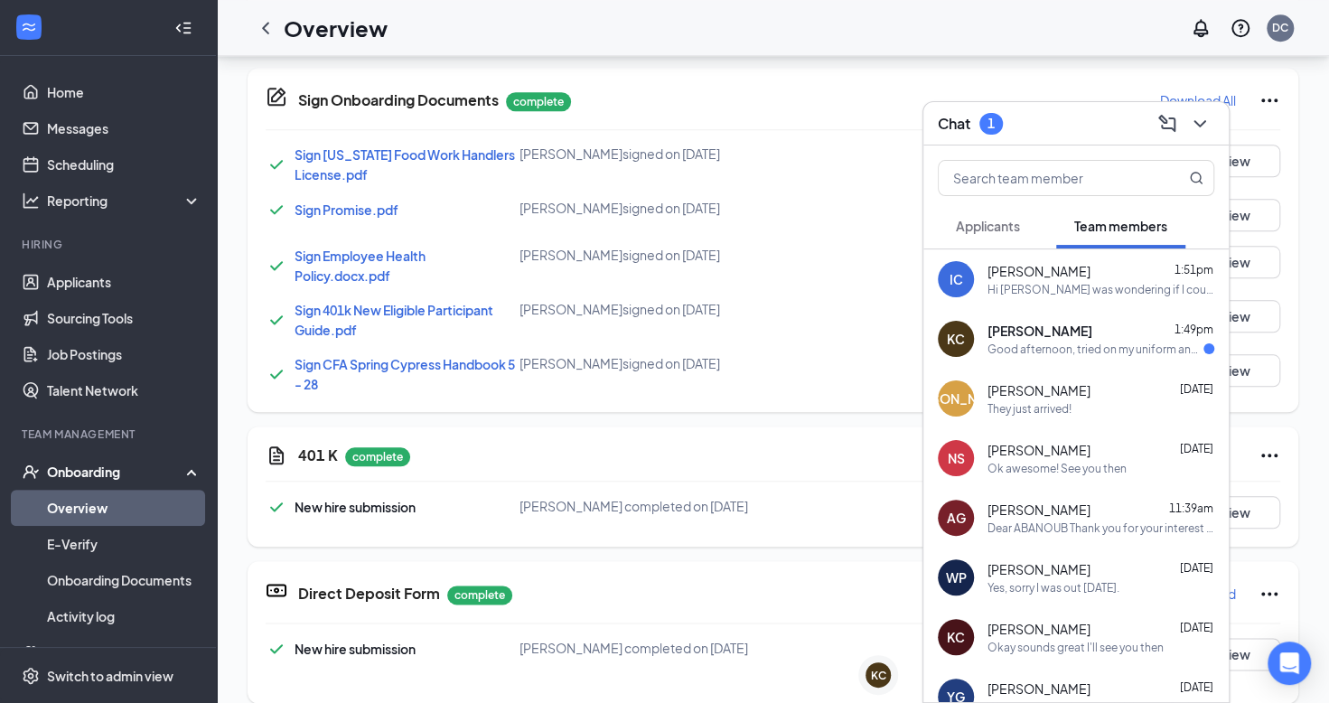
click at [1088, 351] on div "Good afternoon, tried on my uniform and the bottoms are too small" at bounding box center [1096, 349] width 216 height 15
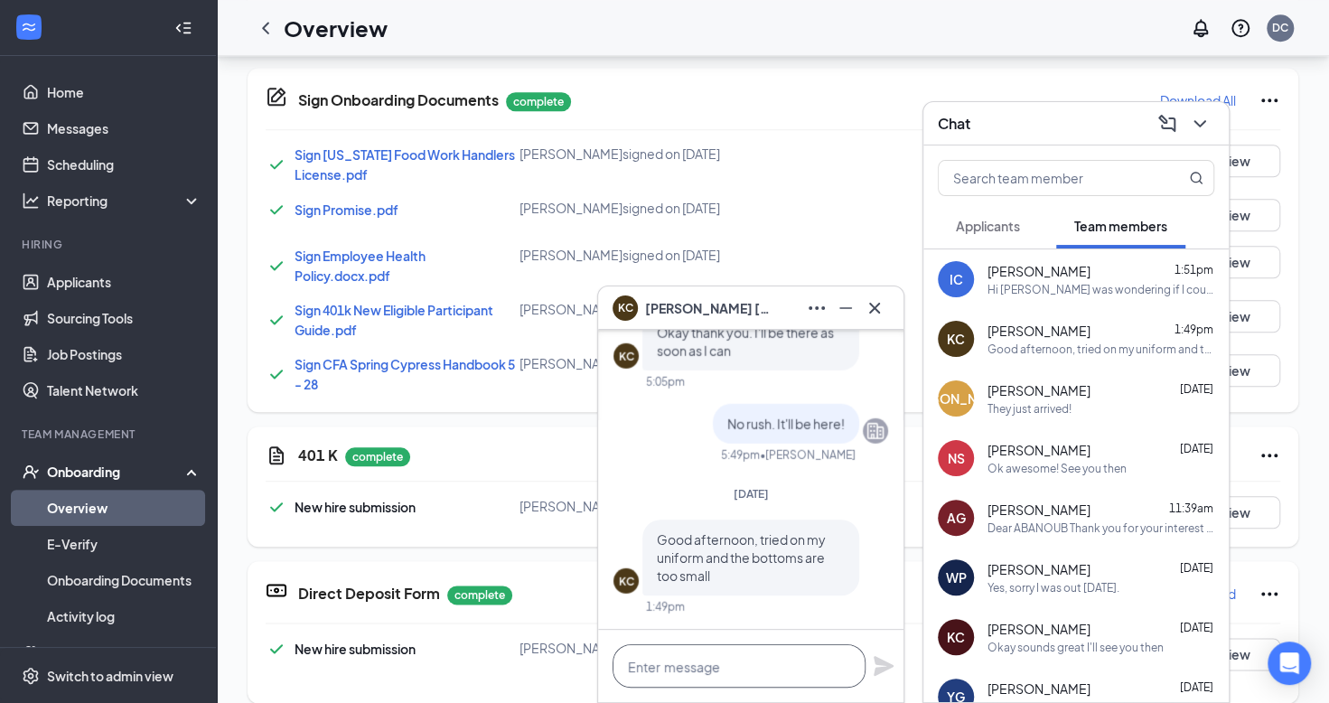
click at [698, 665] on textarea at bounding box center [739, 665] width 253 height 43
type textarea "Okay! What size do we need?"
click at [877, 663] on icon "Plane" at bounding box center [884, 666] width 20 height 20
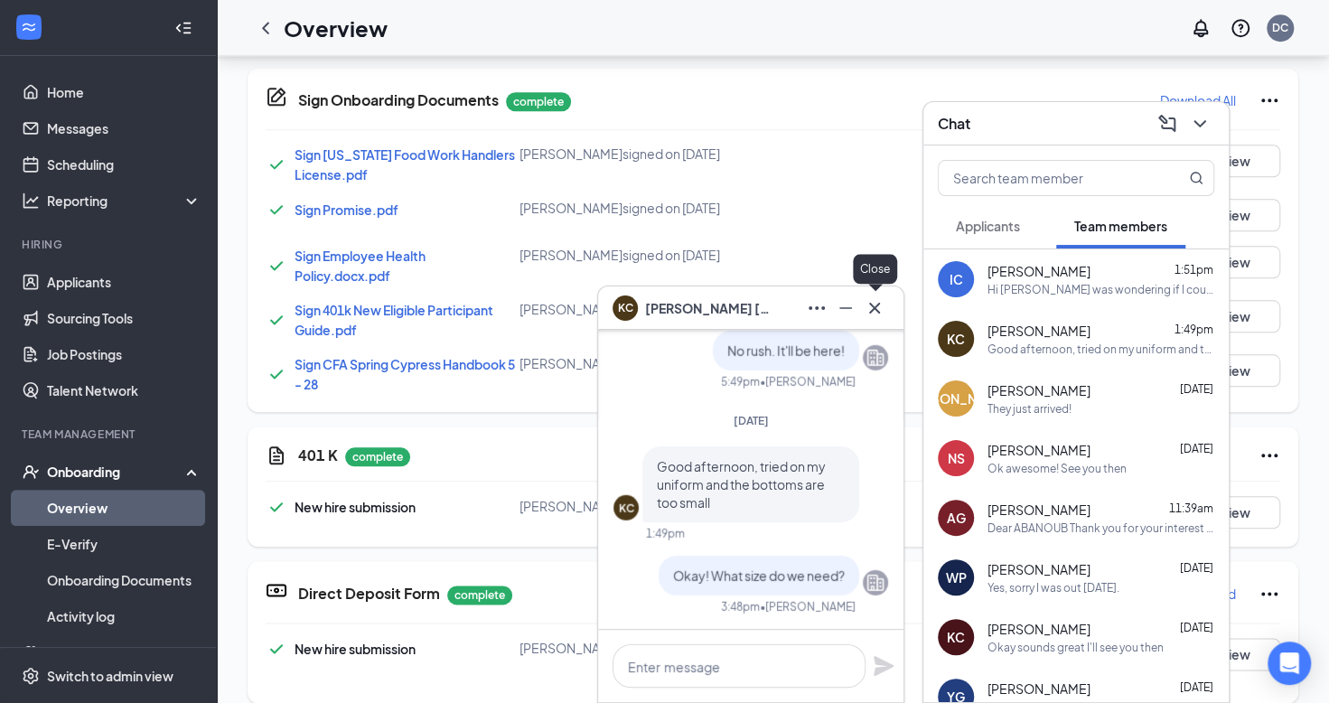
click at [882, 305] on icon "Cross" at bounding box center [875, 308] width 22 height 22
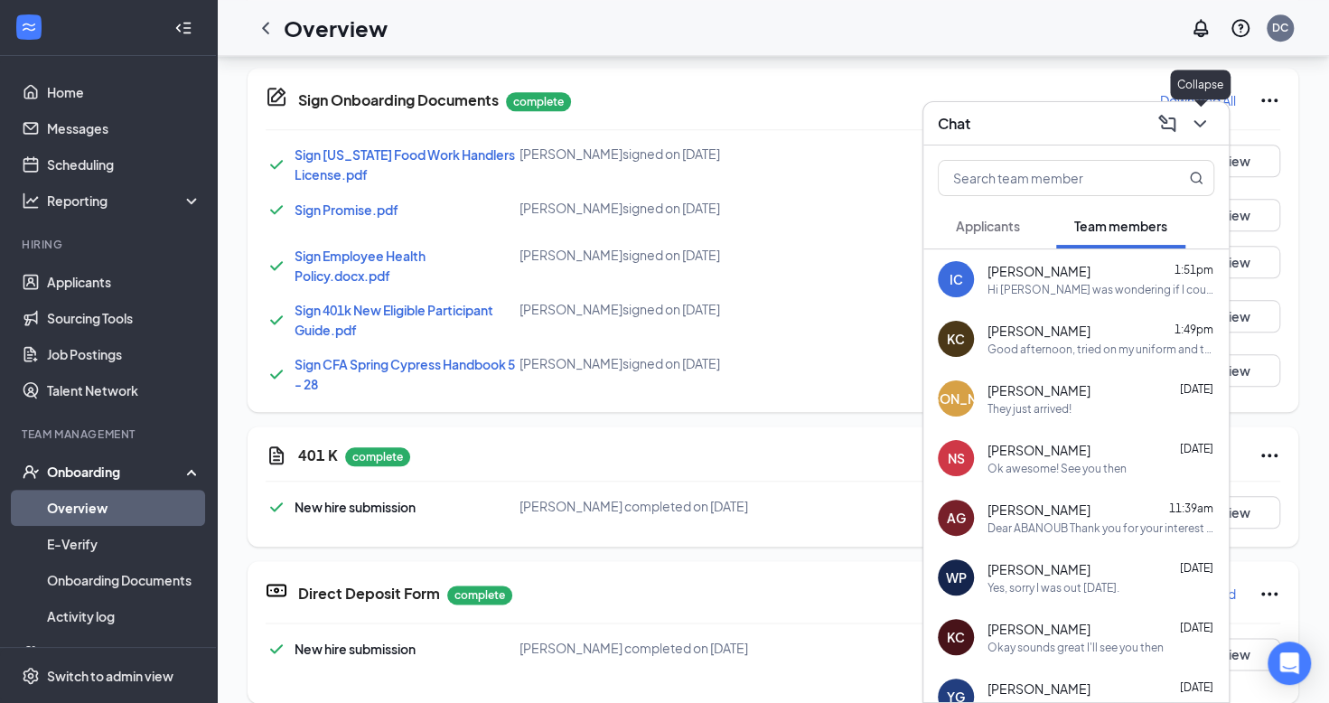
click at [1193, 125] on icon "ChevronDown" at bounding box center [1200, 124] width 22 height 22
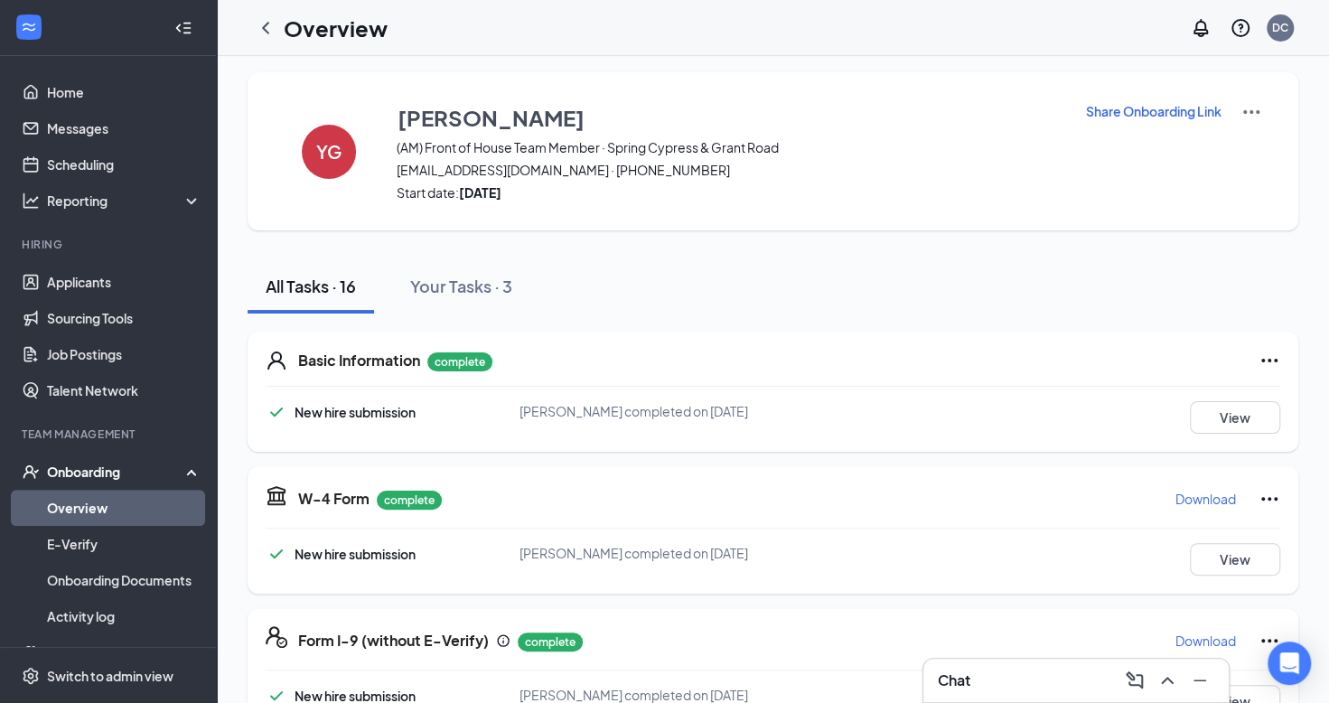
scroll to position [2, 0]
